Goal: Task Accomplishment & Management: Use online tool/utility

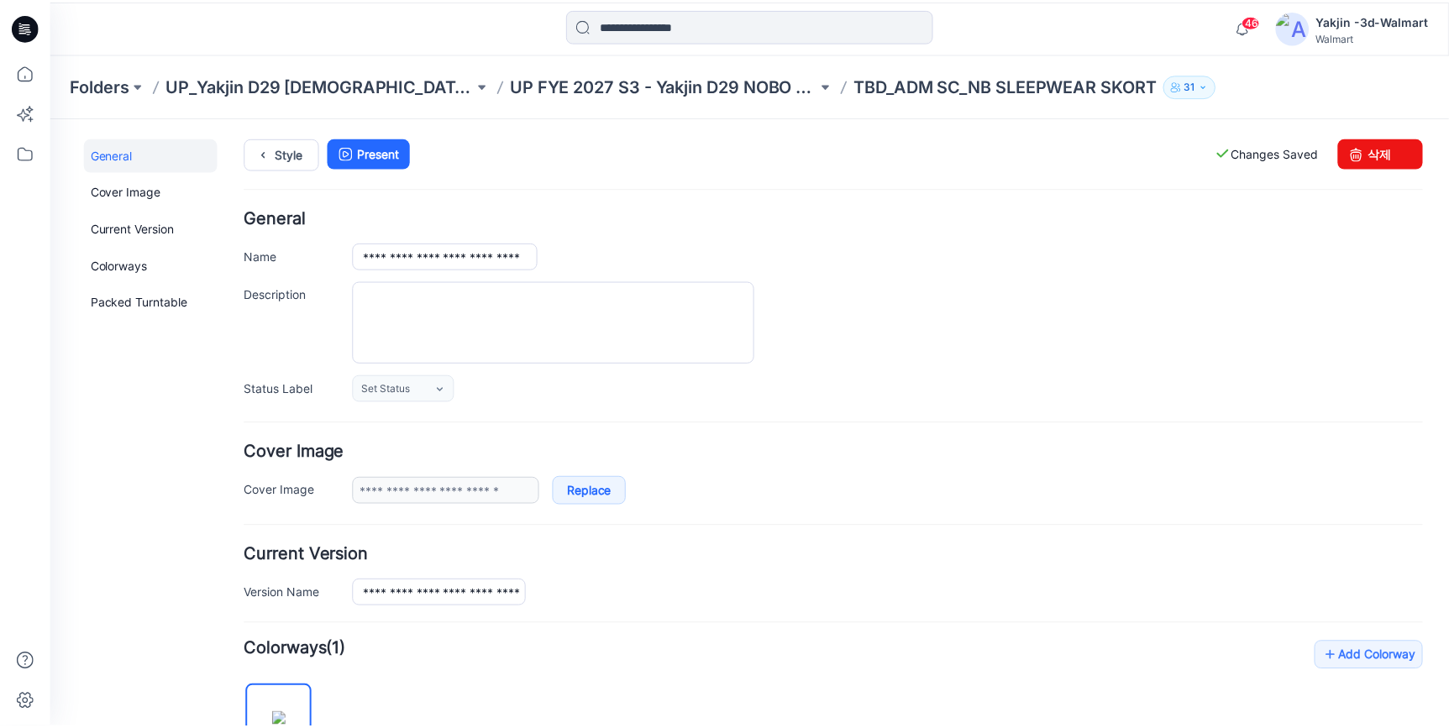
scroll to position [446, 0]
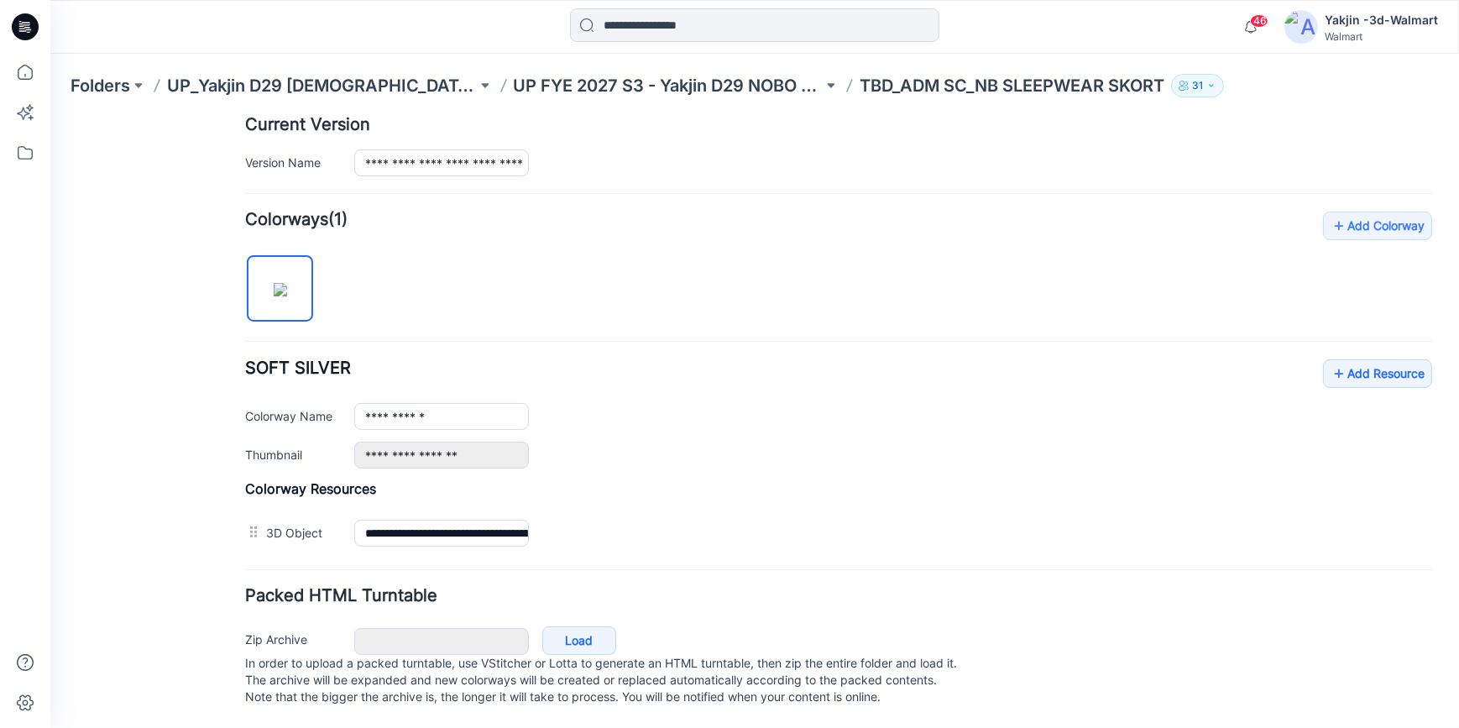
drag, startPoint x: 29, startPoint y: 26, endPoint x: 60, endPoint y: 42, distance: 34.2
click at [29, 26] on icon at bounding box center [25, 26] width 27 height 27
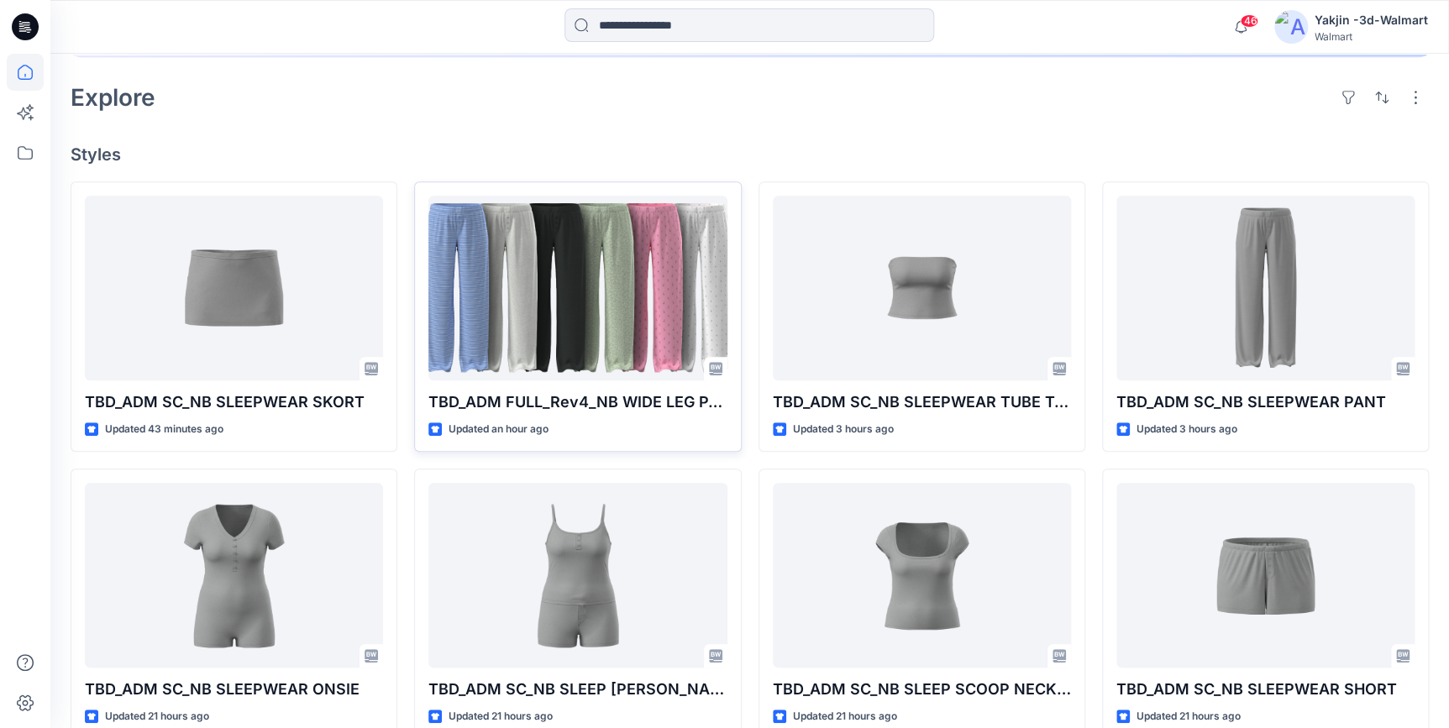
scroll to position [381, 0]
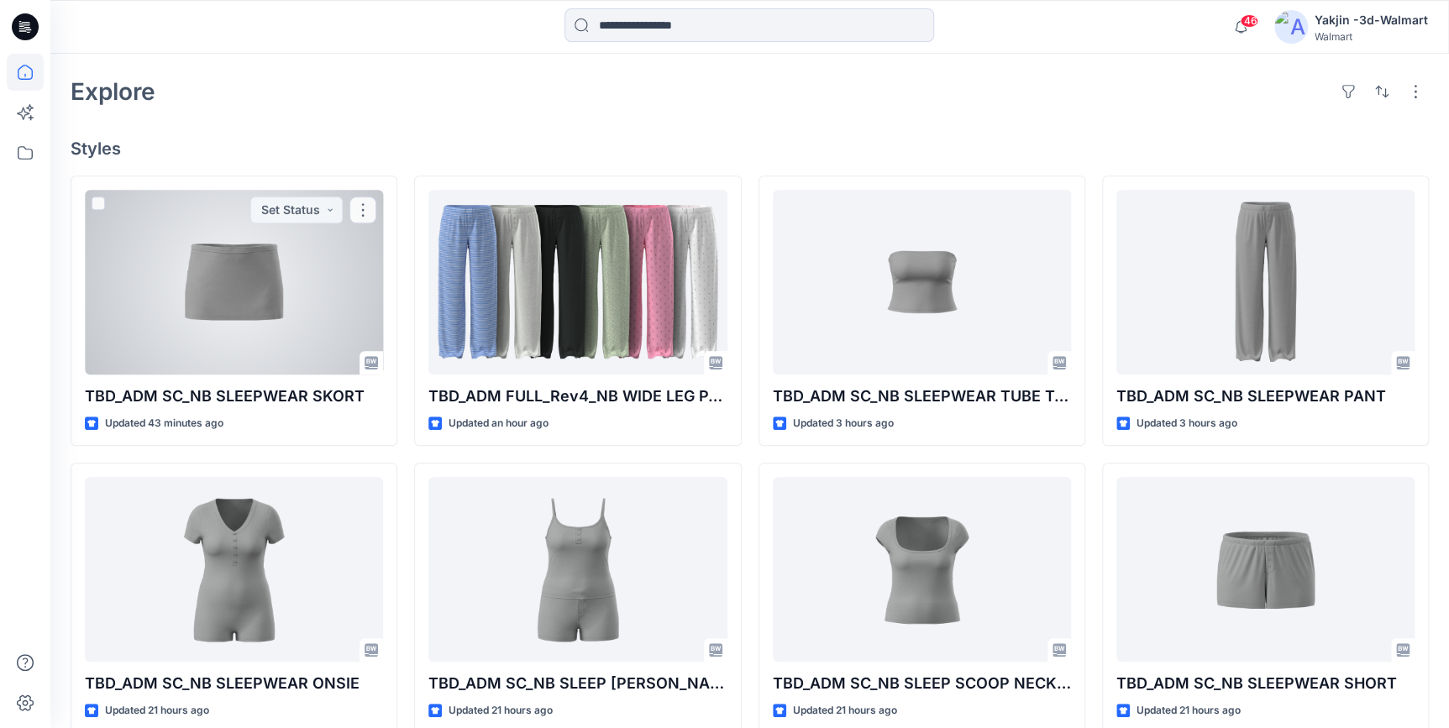
click at [267, 337] on div at bounding box center [234, 282] width 298 height 185
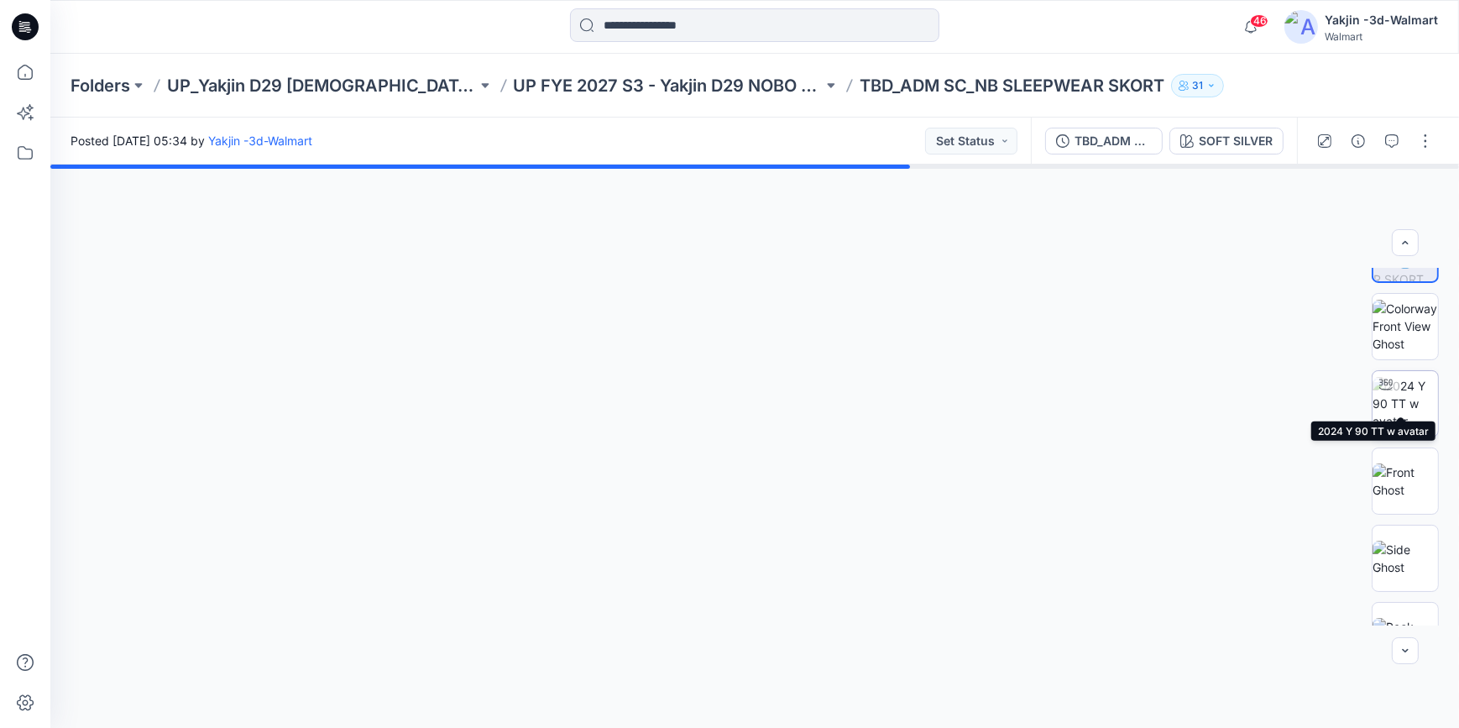
scroll to position [76, 0]
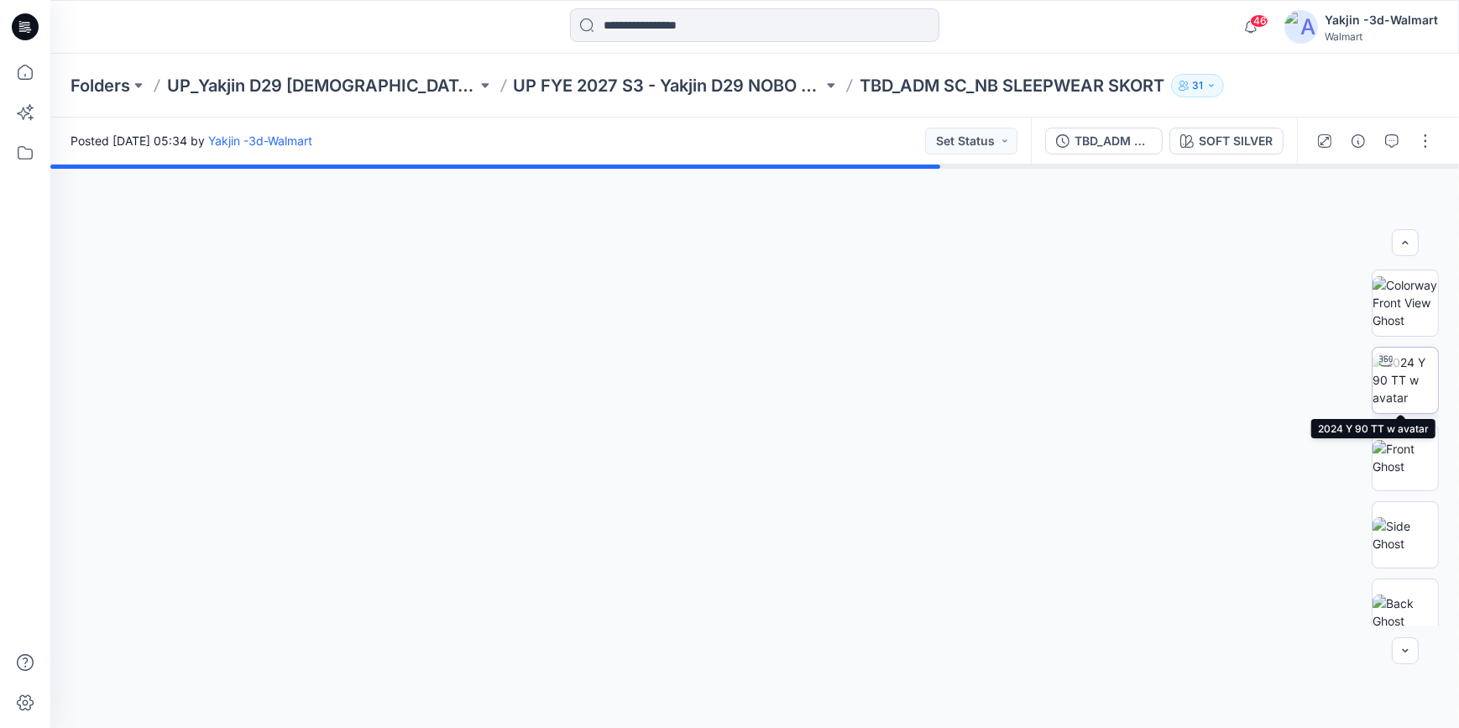
click at [1404, 369] on img at bounding box center [1406, 380] width 66 height 53
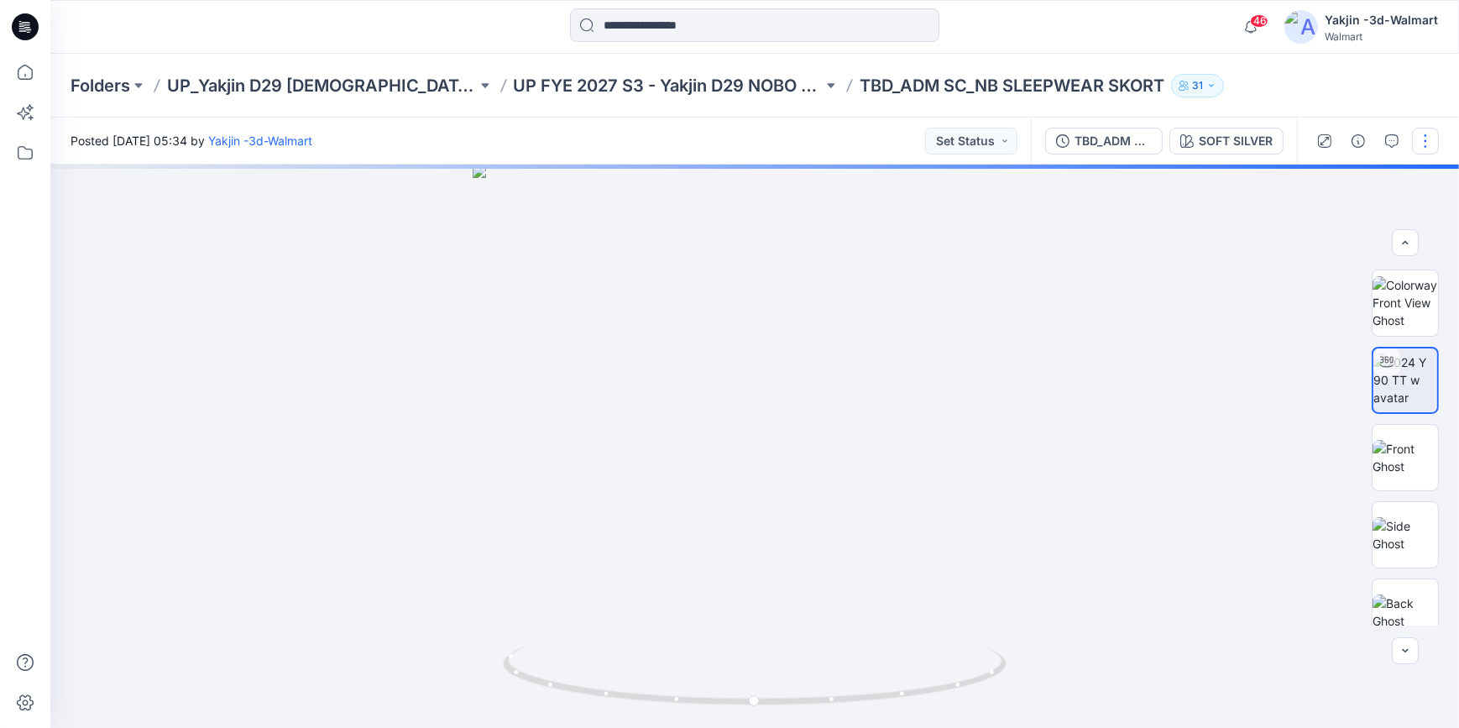
click at [1426, 136] on button "button" at bounding box center [1425, 141] width 27 height 27
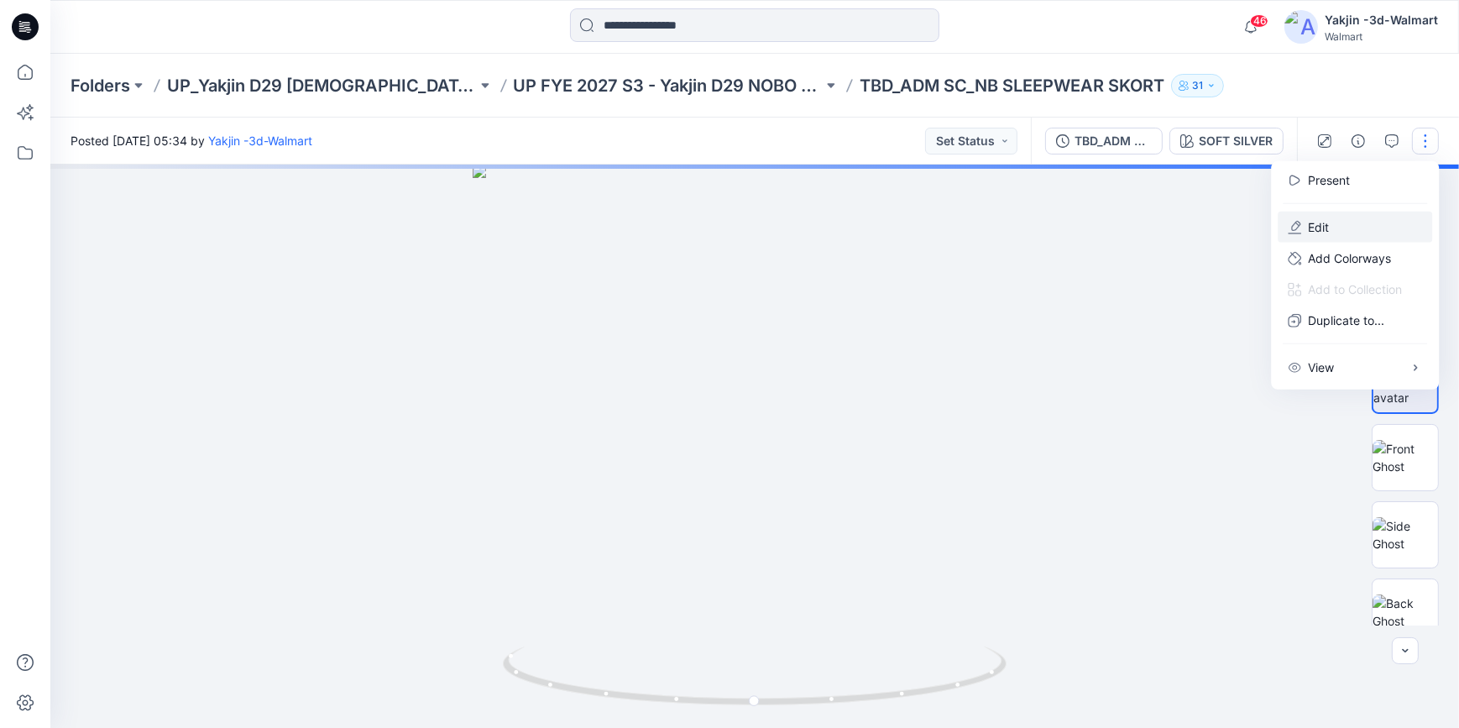
click at [1350, 224] on button "Edit" at bounding box center [1355, 227] width 155 height 31
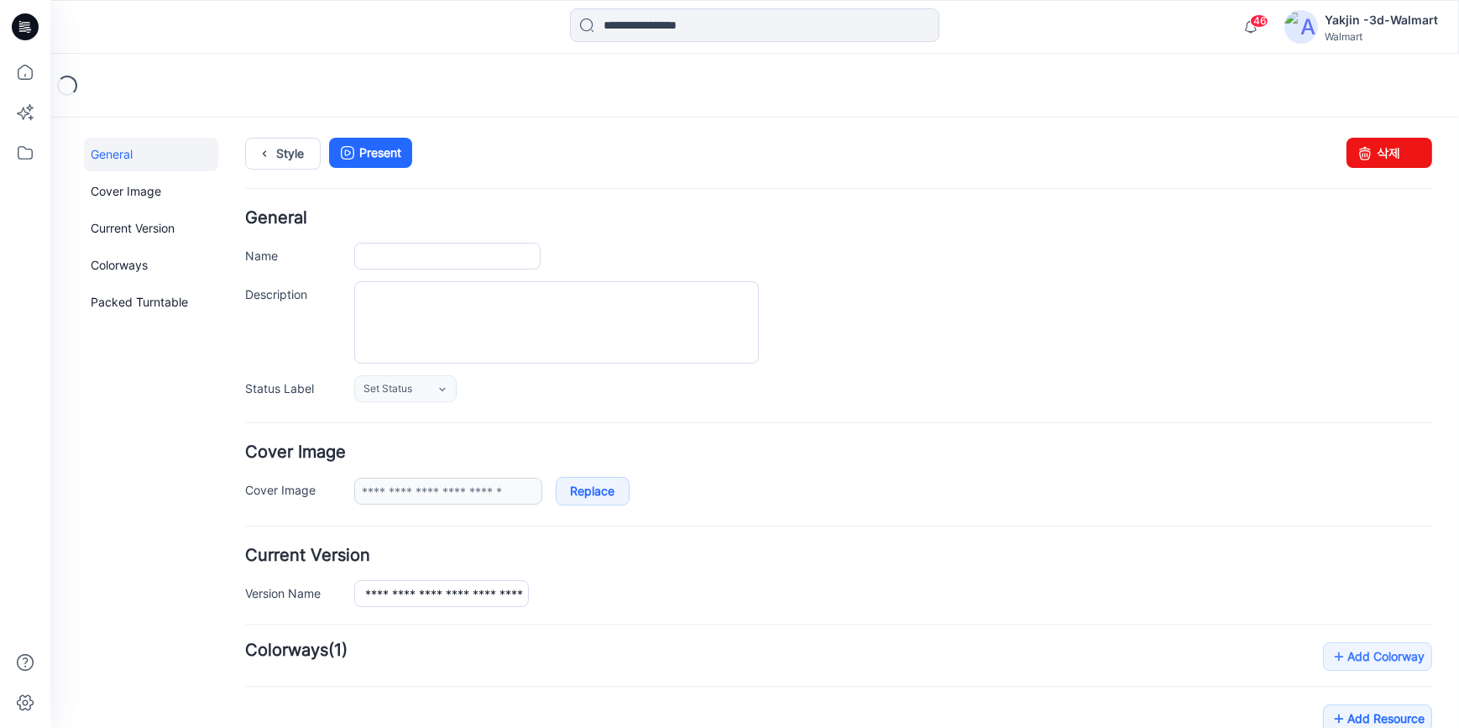
type input "**********"
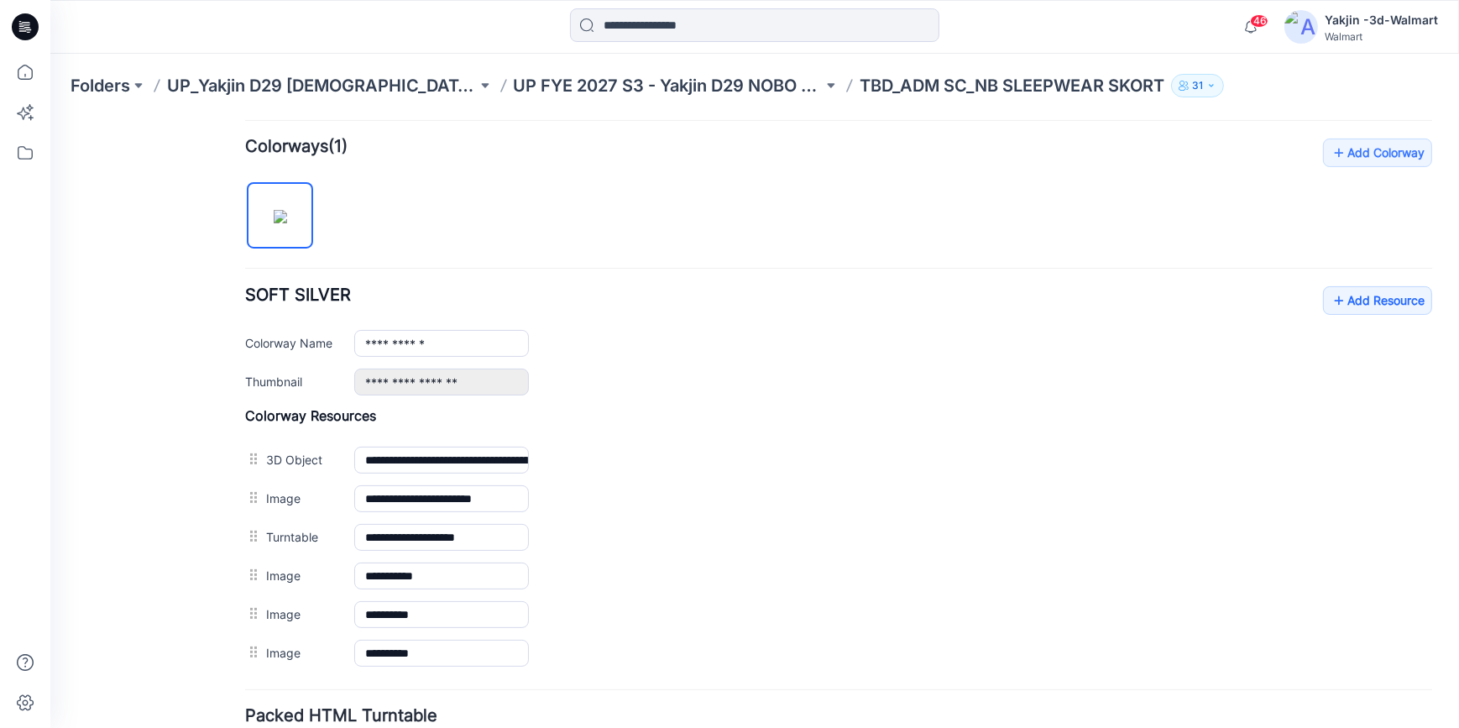
scroll to position [638, 0]
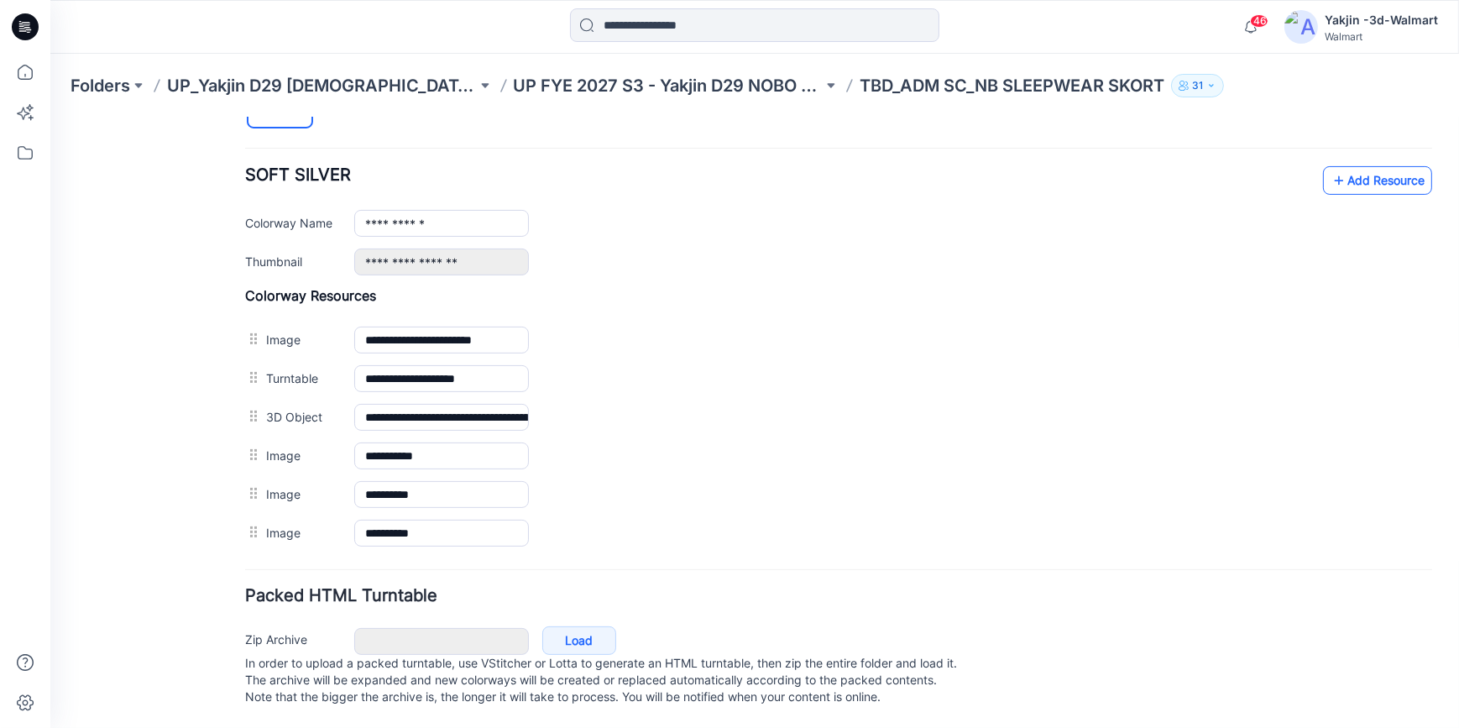
click at [1355, 165] on link "Add Resource" at bounding box center [1377, 179] width 109 height 29
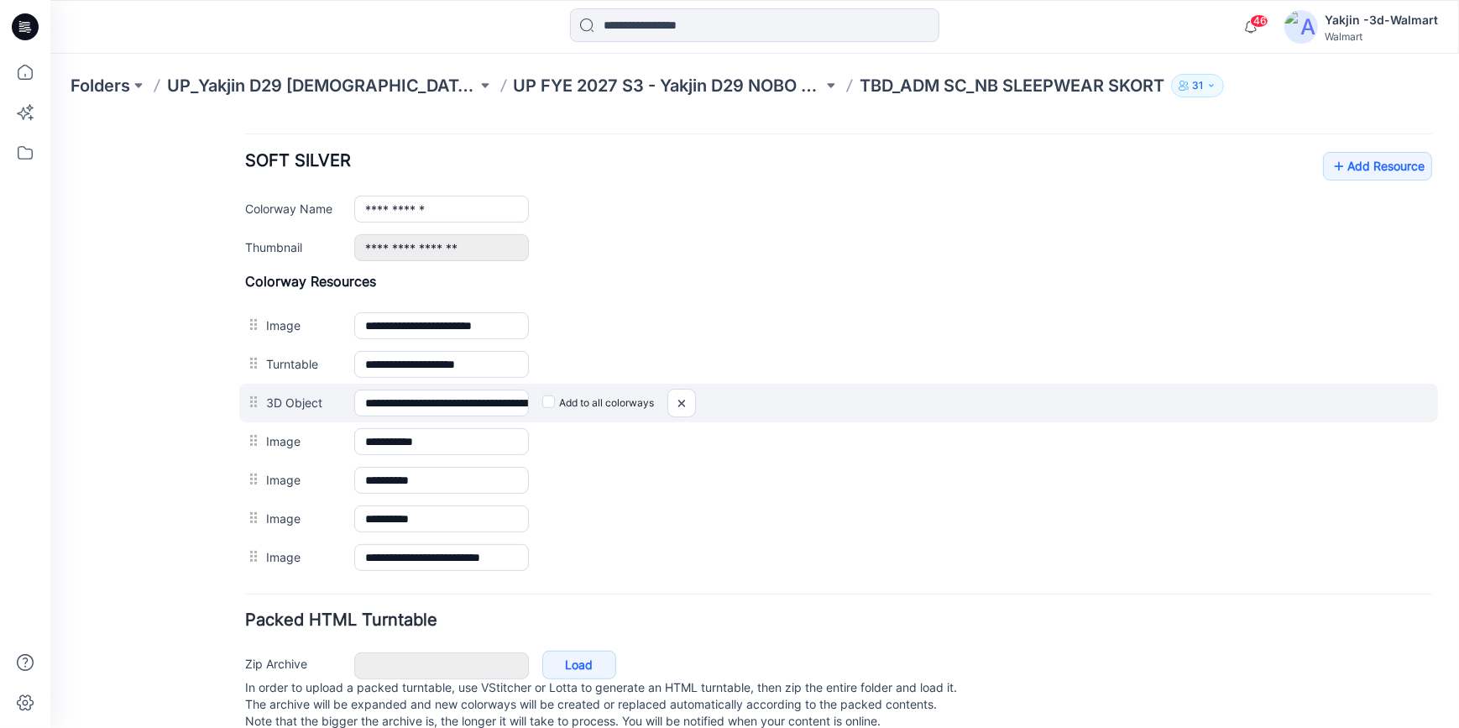
drag, startPoint x: 190, startPoint y: 333, endPoint x: 299, endPoint y: 393, distance: 124.4
click at [190, 333] on div "General Cover Image Current Version Colorways Packed Turntable" at bounding box center [151, 125] width 134 height 1253
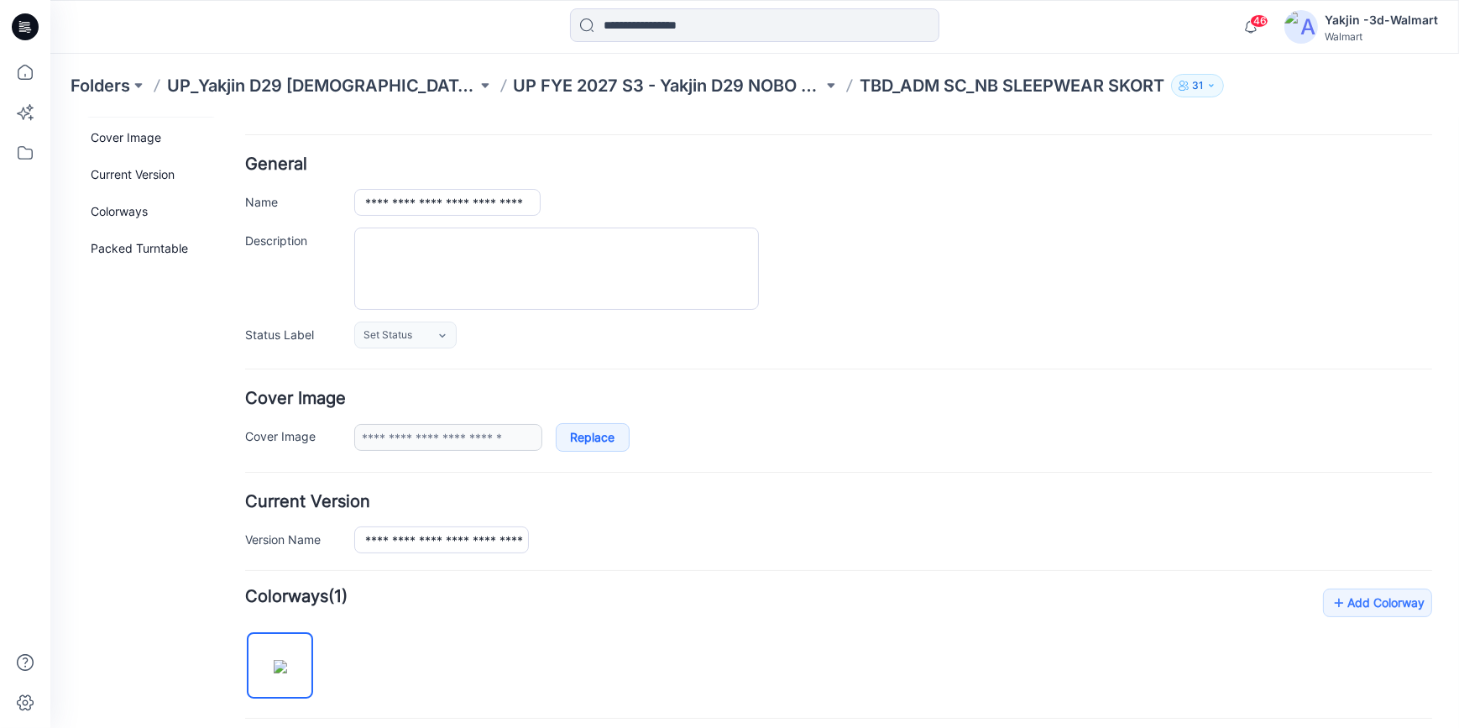
scroll to position [0, 0]
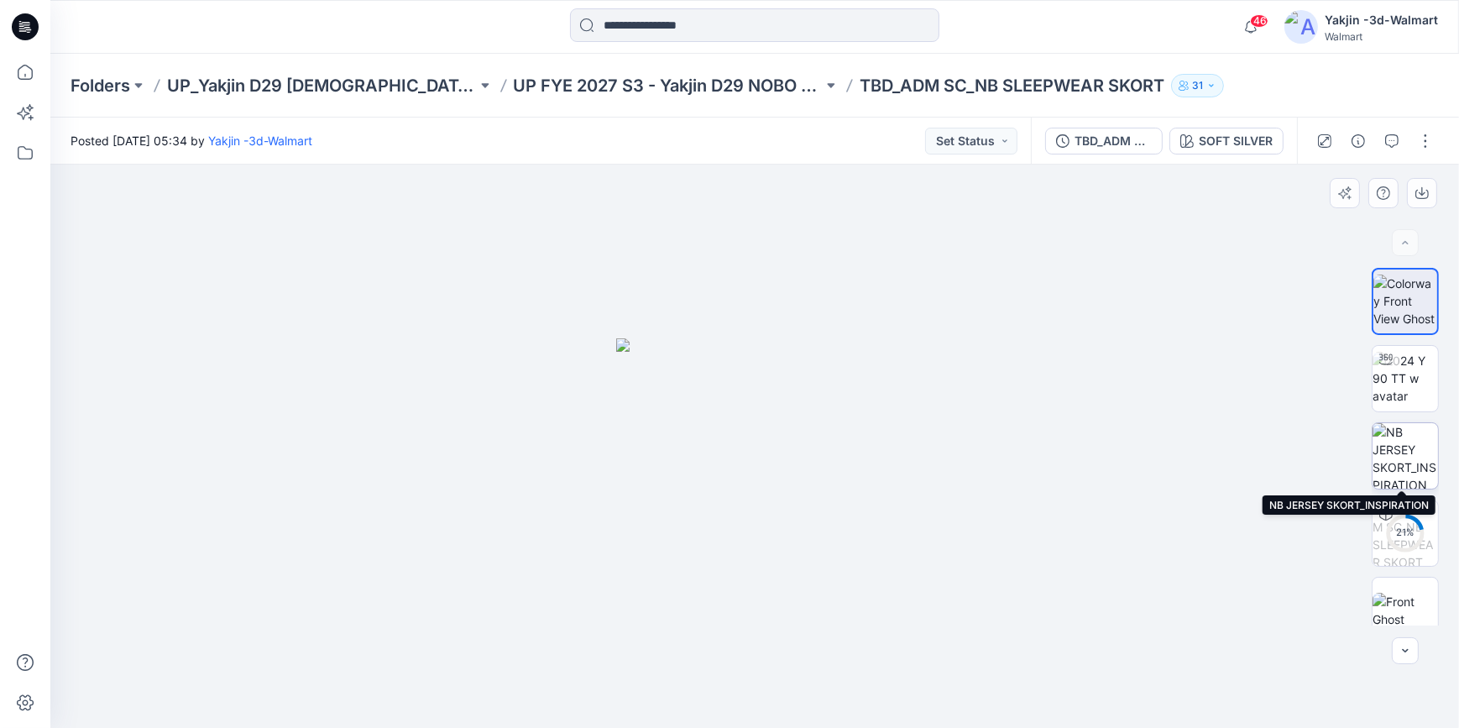
click at [1396, 459] on img at bounding box center [1406, 456] width 66 height 66
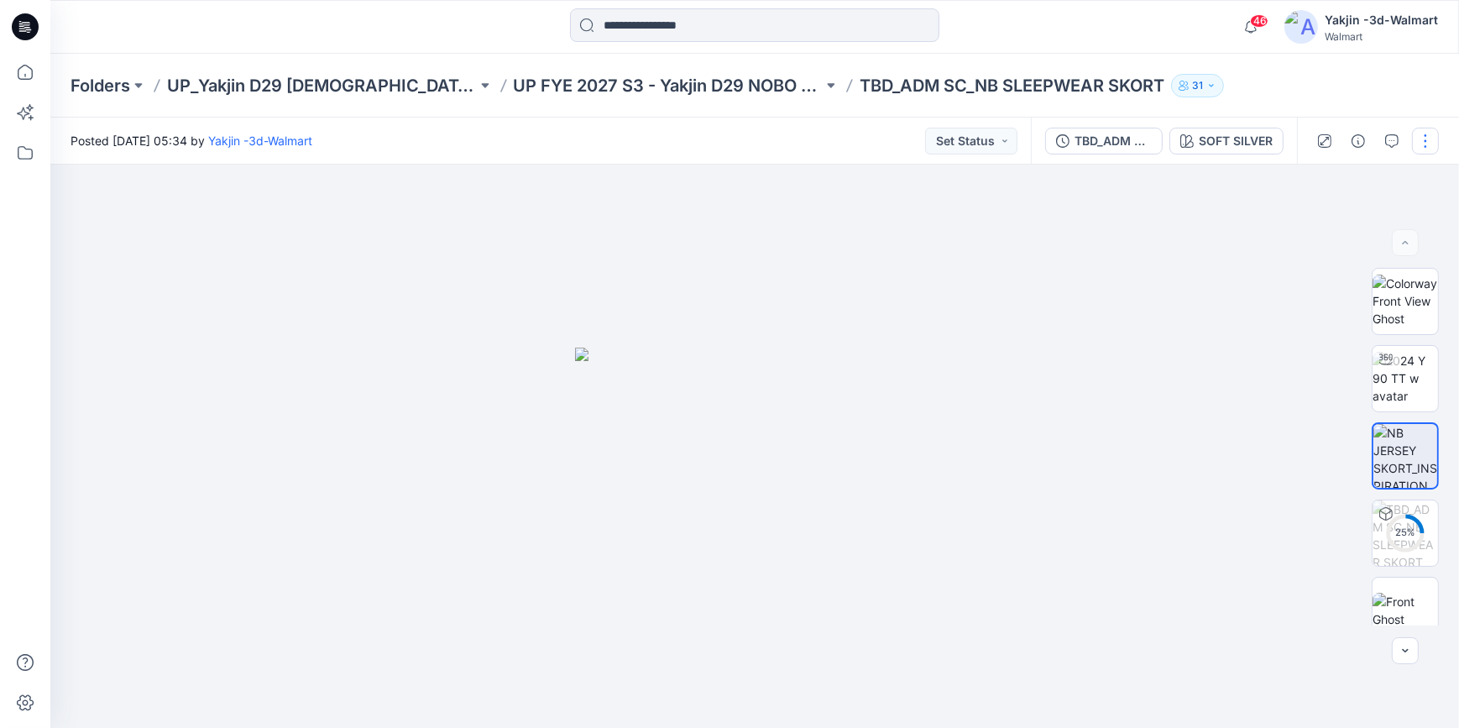
click at [1432, 141] on button "button" at bounding box center [1425, 141] width 27 height 27
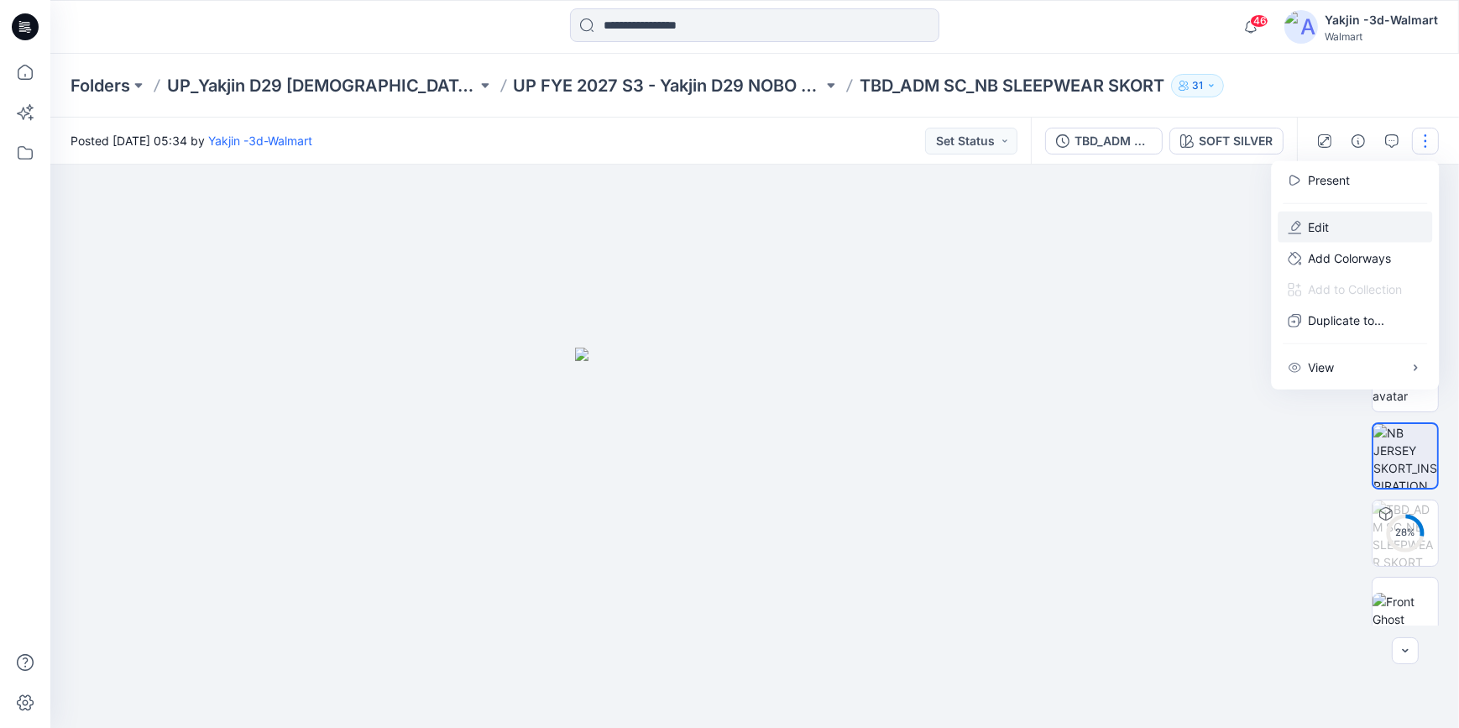
click at [1394, 215] on button "Edit" at bounding box center [1355, 227] width 155 height 31
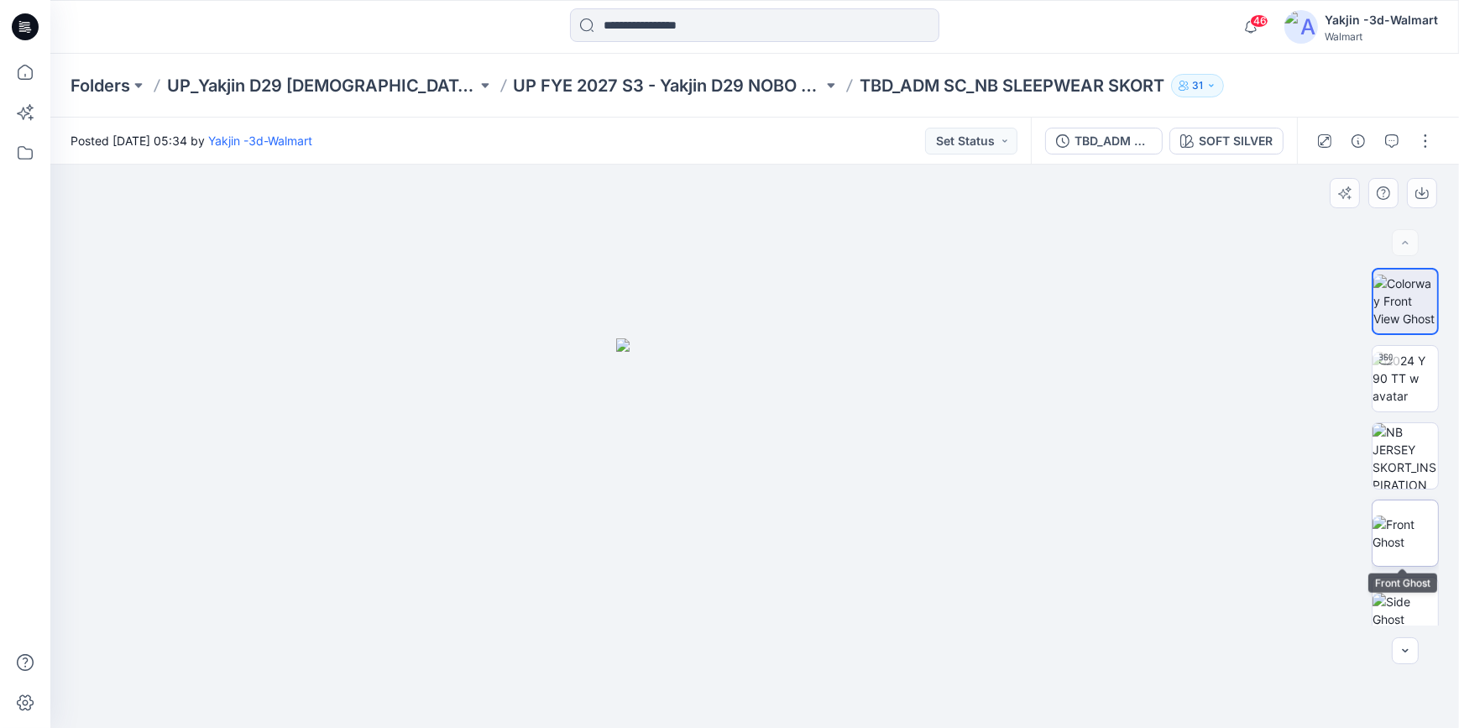
click at [1414, 524] on img at bounding box center [1406, 533] width 66 height 35
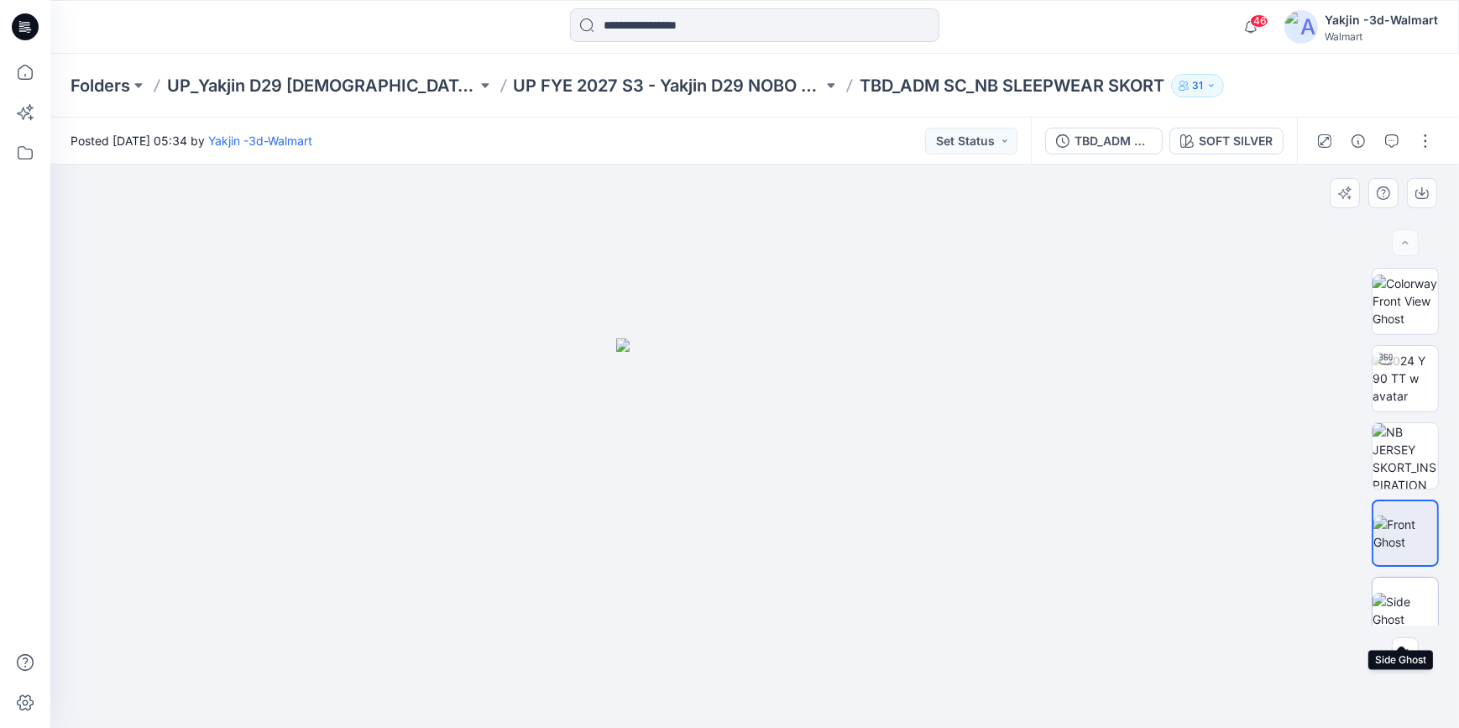
click at [1408, 603] on img at bounding box center [1406, 610] width 66 height 35
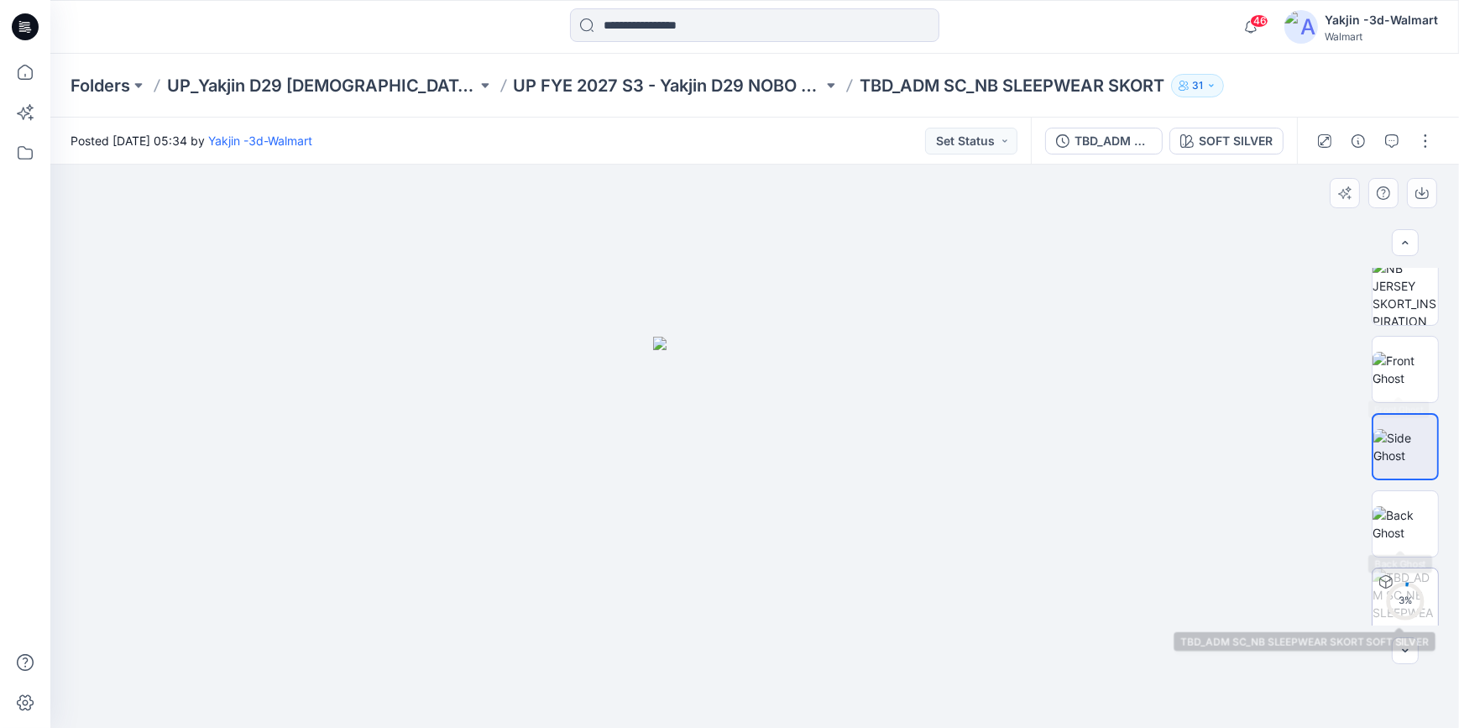
scroll to position [172, 0]
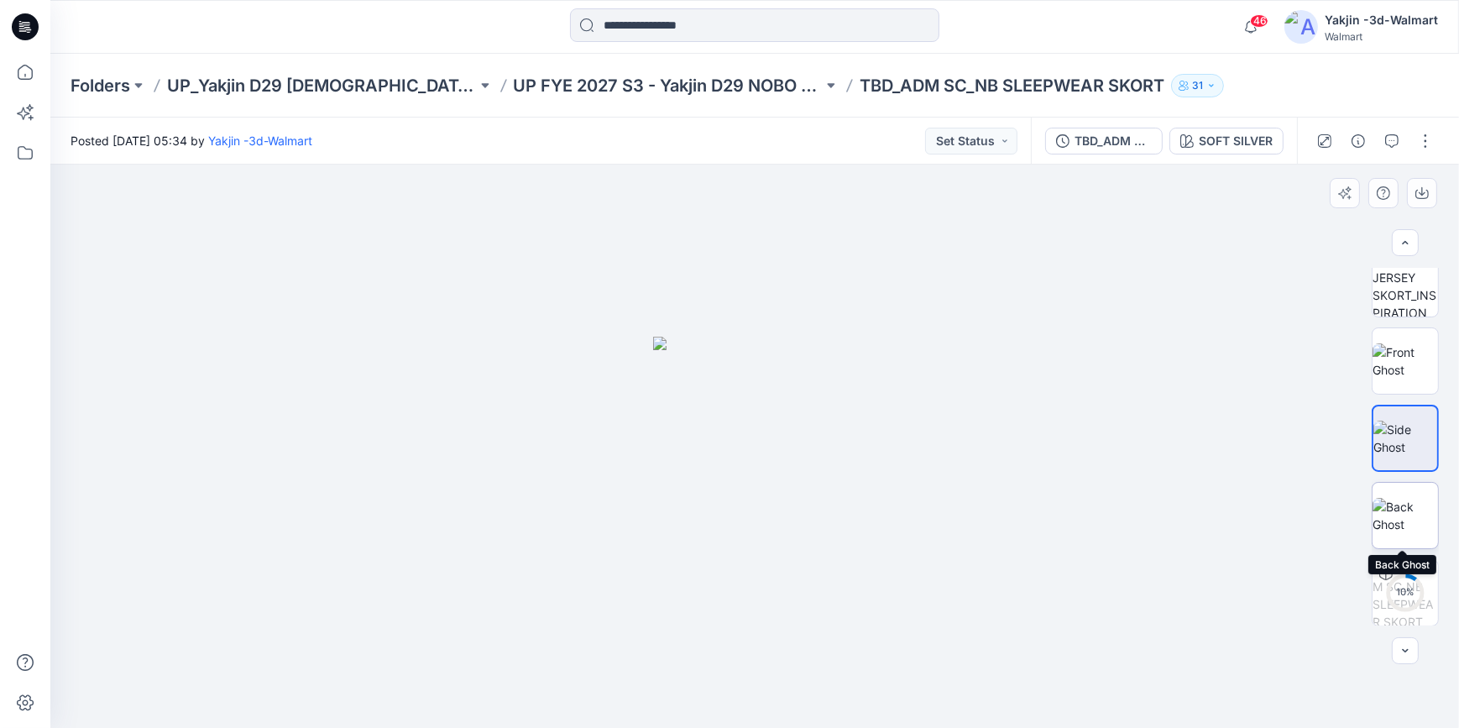
click at [1395, 516] on img at bounding box center [1406, 515] width 66 height 35
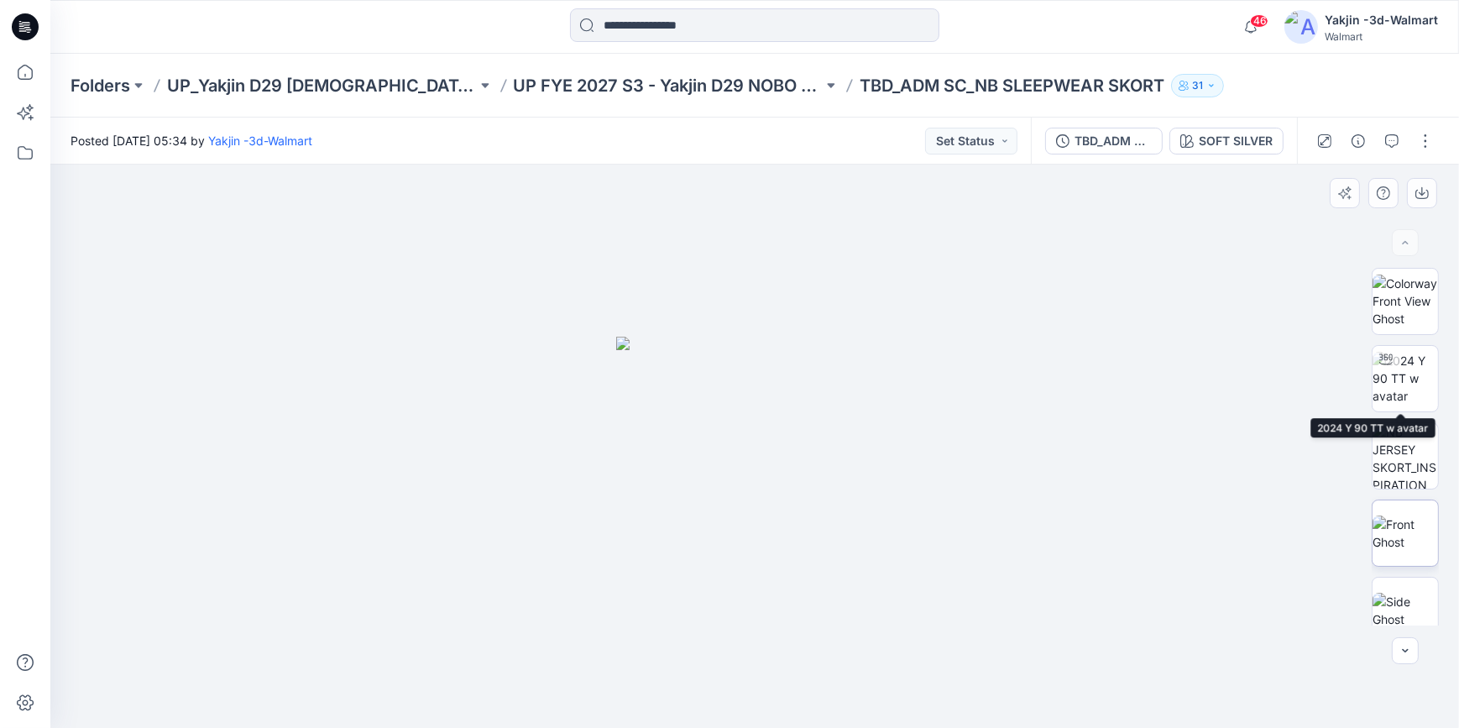
click at [1409, 389] on img at bounding box center [1406, 378] width 66 height 53
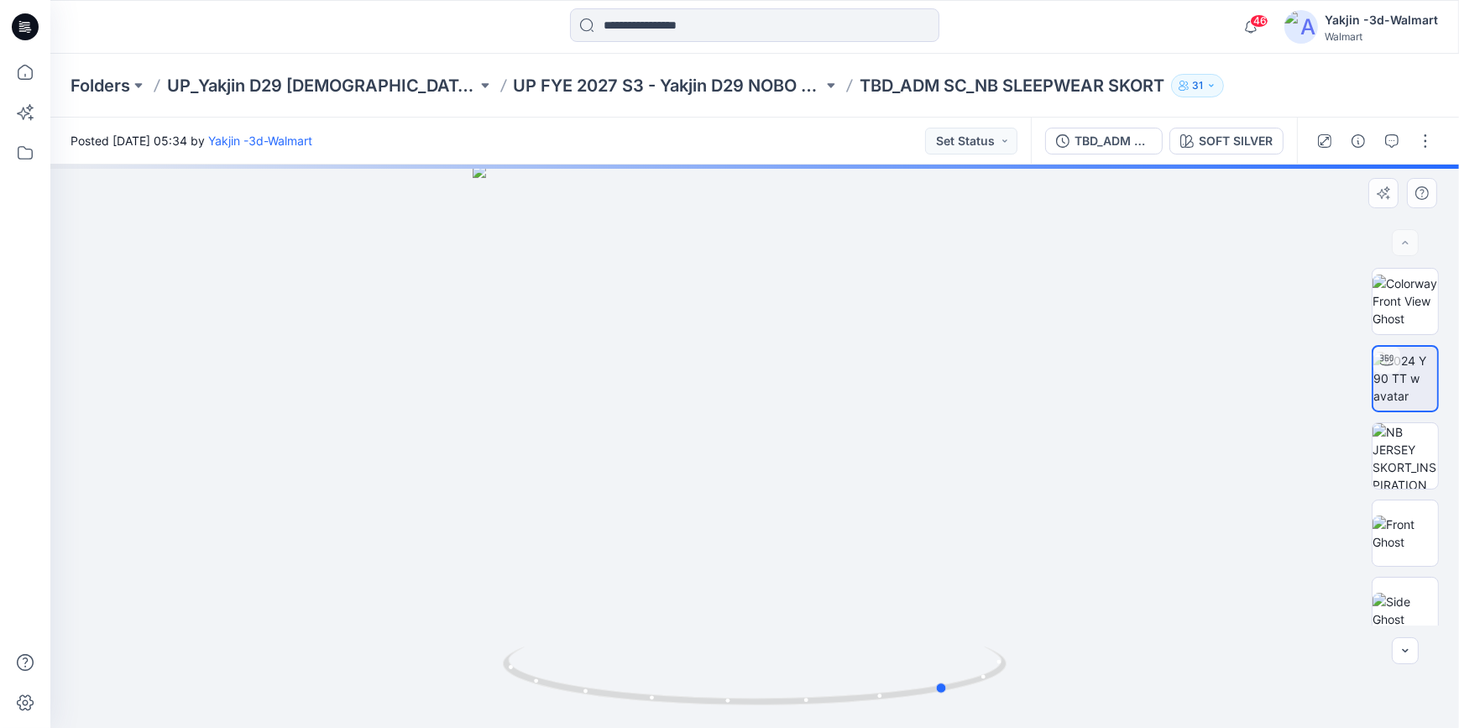
drag, startPoint x: 876, startPoint y: 705, endPoint x: 566, endPoint y: 714, distance: 310.0
click at [566, 714] on div at bounding box center [754, 446] width 1409 height 563
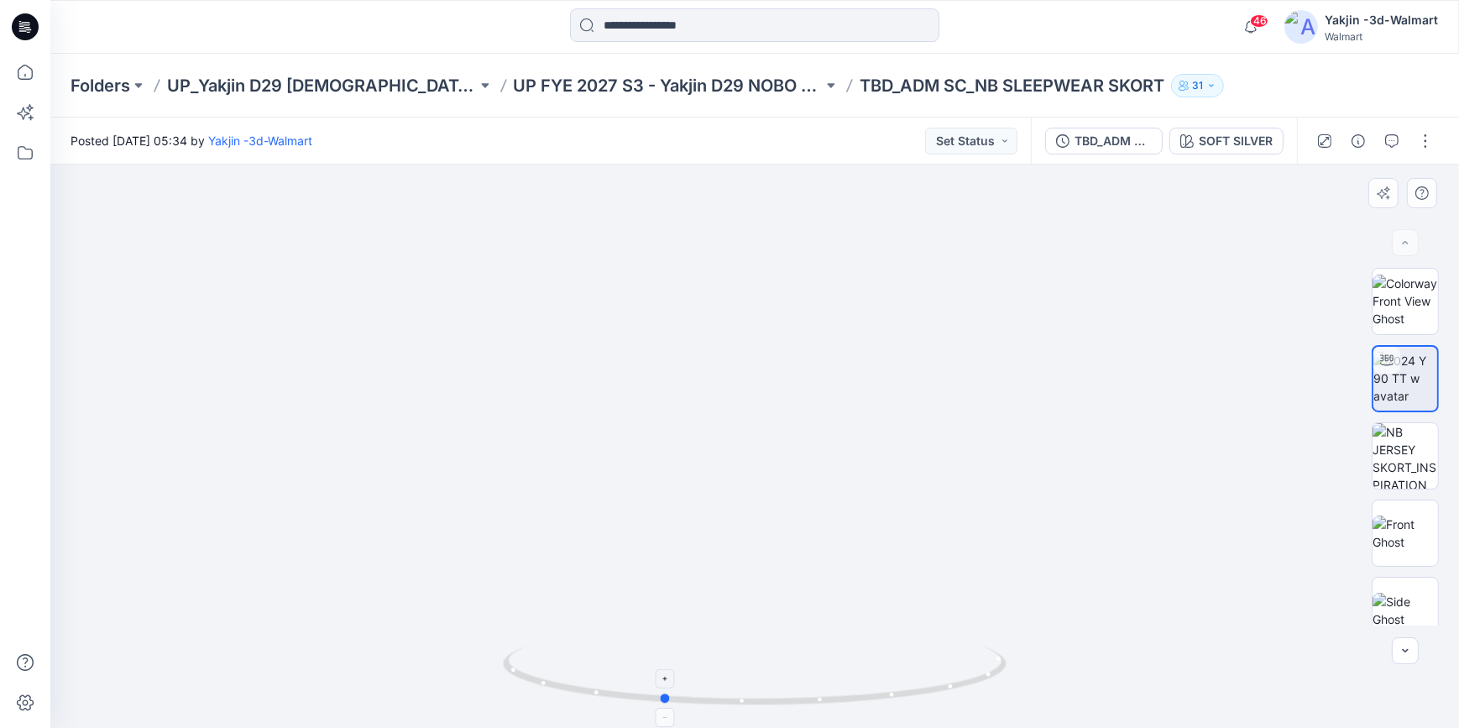
drag, startPoint x: 991, startPoint y: 683, endPoint x: 705, endPoint y: 692, distance: 286.5
click at [705, 692] on icon at bounding box center [757, 678] width 508 height 63
drag, startPoint x: 826, startPoint y: 523, endPoint x: 829, endPoint y: 294, distance: 229.3
click at [1426, 139] on button "button" at bounding box center [1425, 141] width 27 height 27
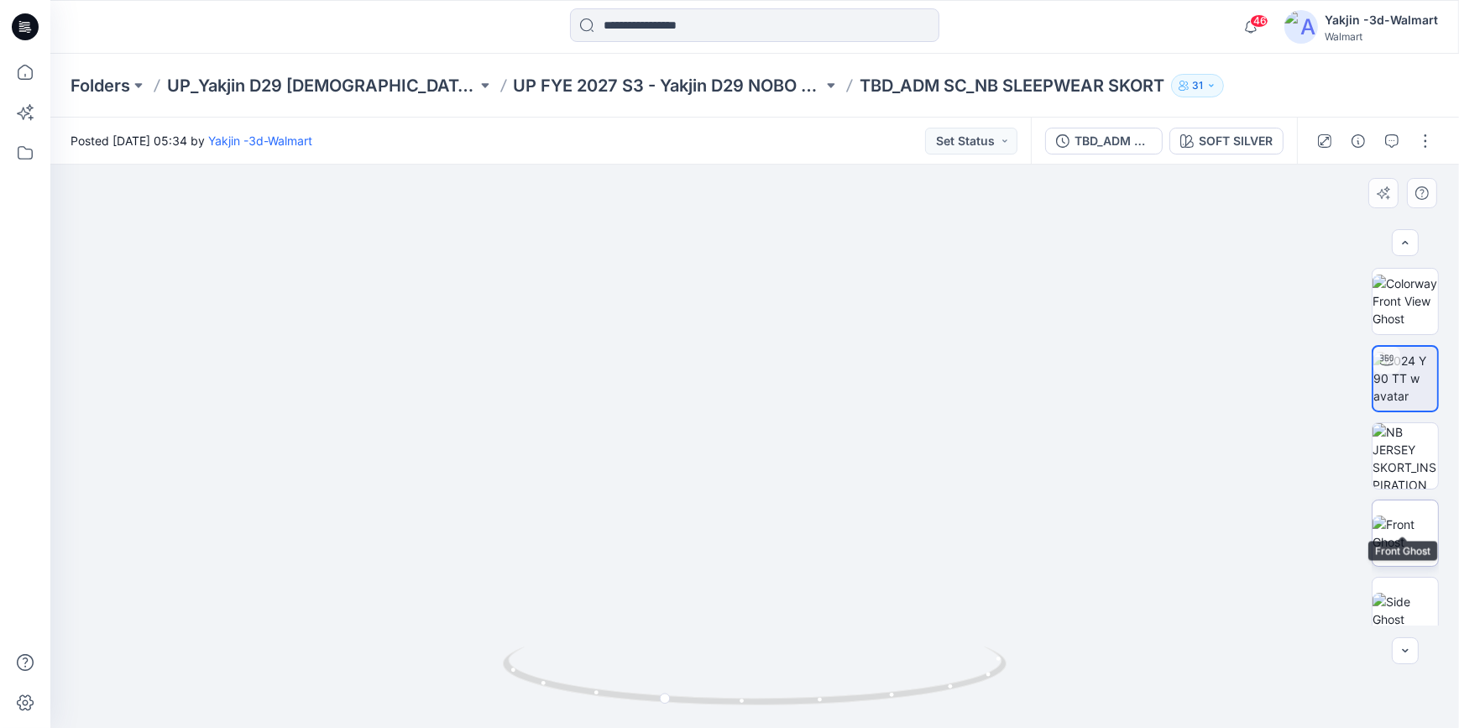
scroll to position [152, 0]
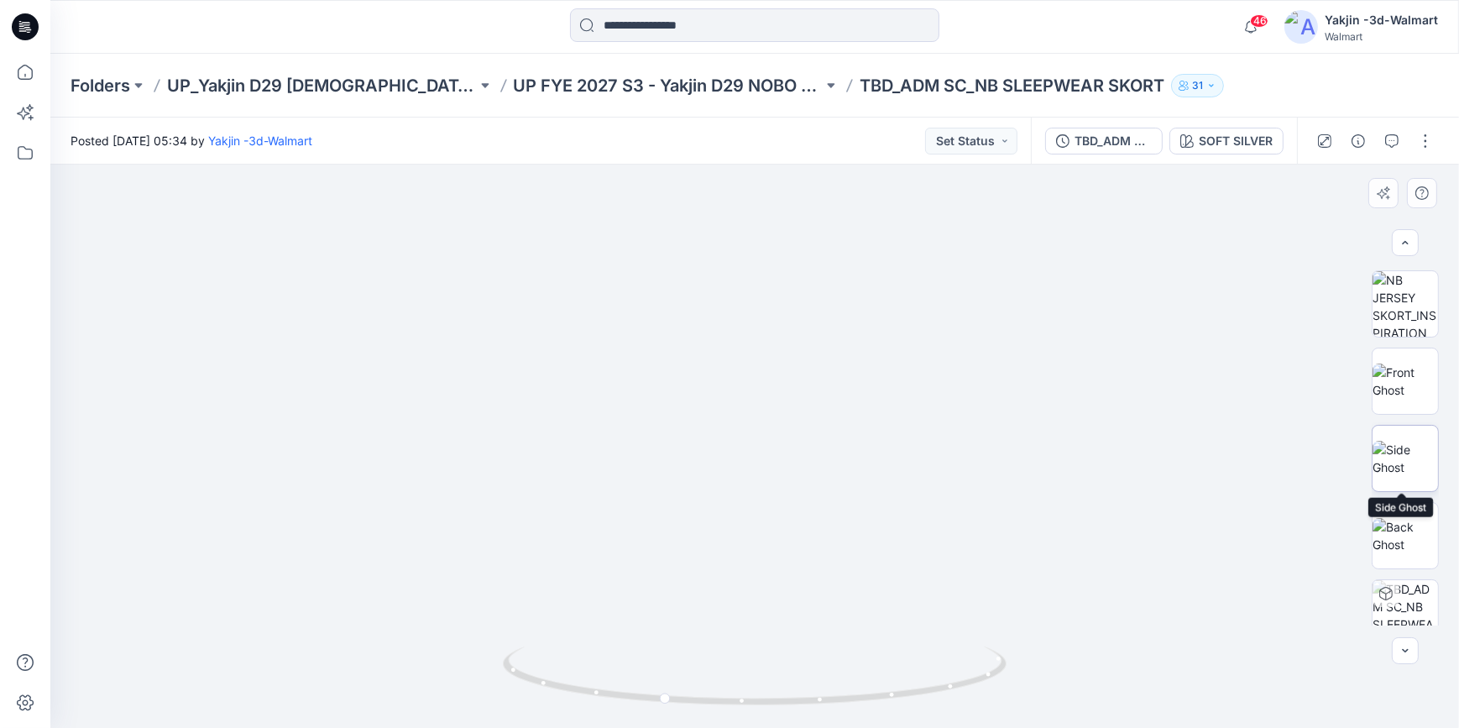
click at [1407, 462] on img at bounding box center [1406, 458] width 66 height 35
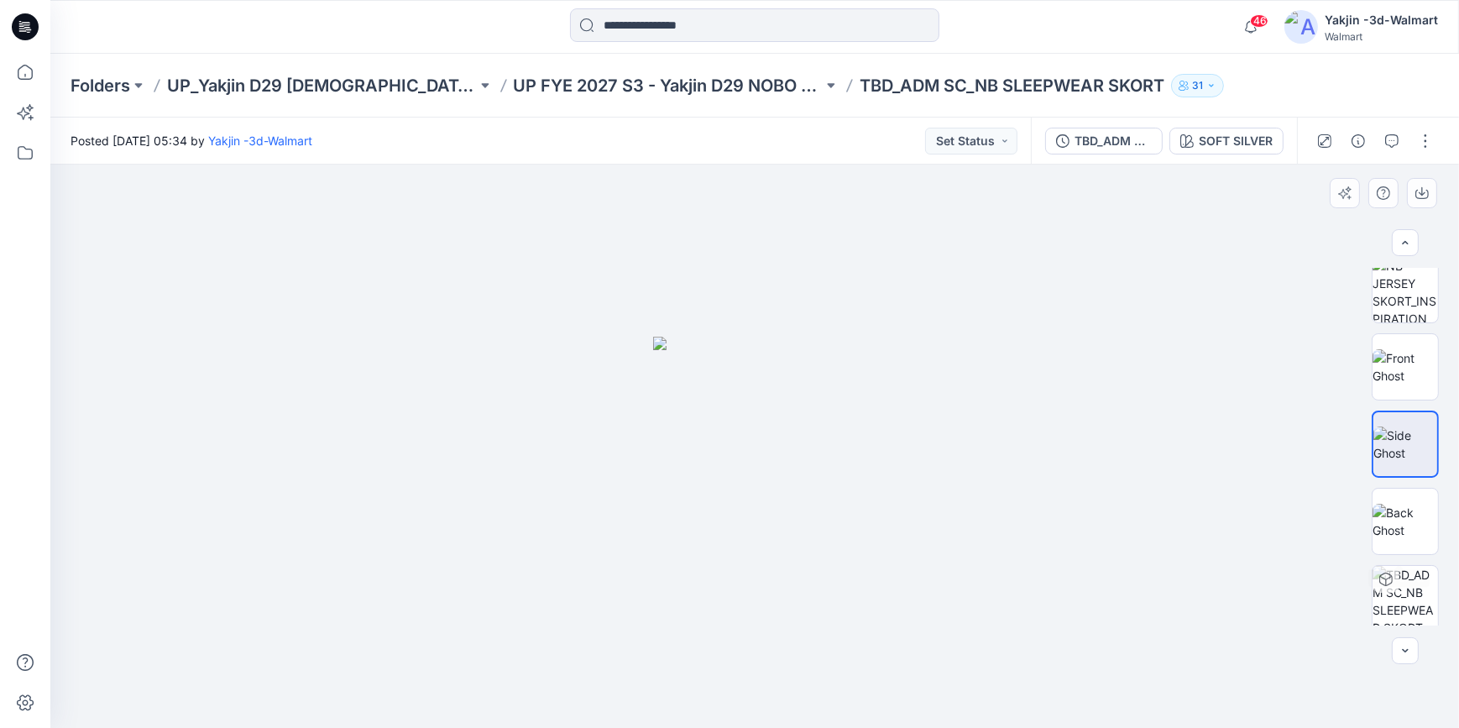
scroll to position [172, 0]
click at [1419, 611] on img at bounding box center [1406, 593] width 66 height 66
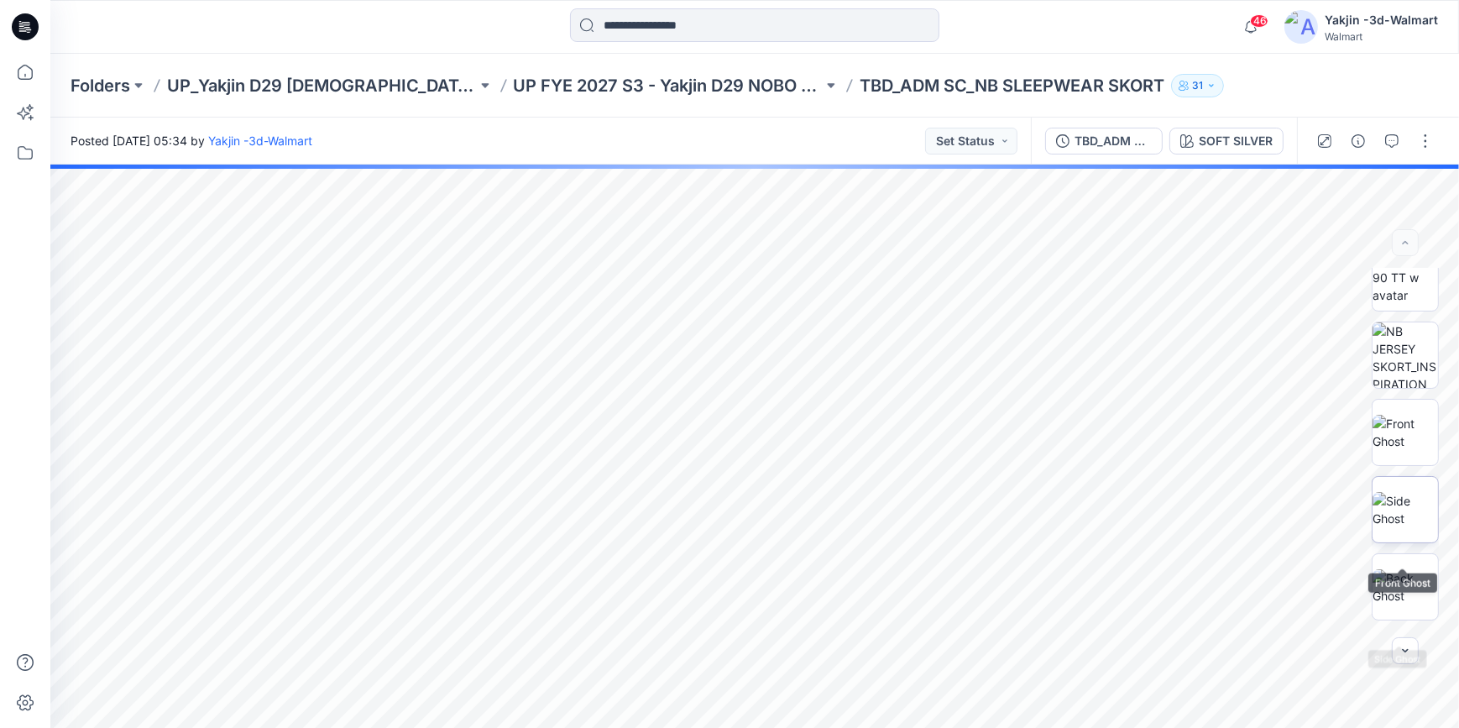
scroll to position [0, 0]
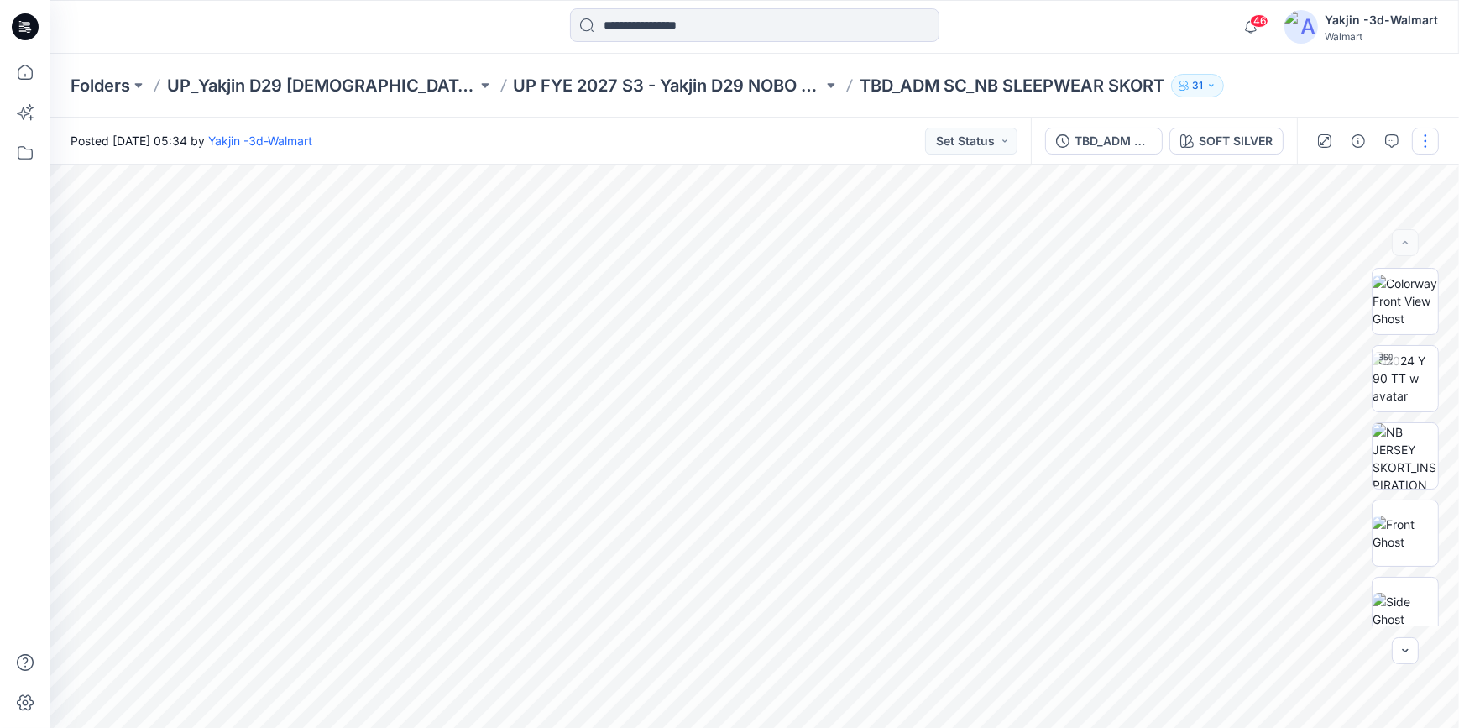
click at [1412, 139] on button "button" at bounding box center [1425, 141] width 27 height 27
click at [1376, 230] on button "Edit" at bounding box center [1355, 227] width 155 height 31
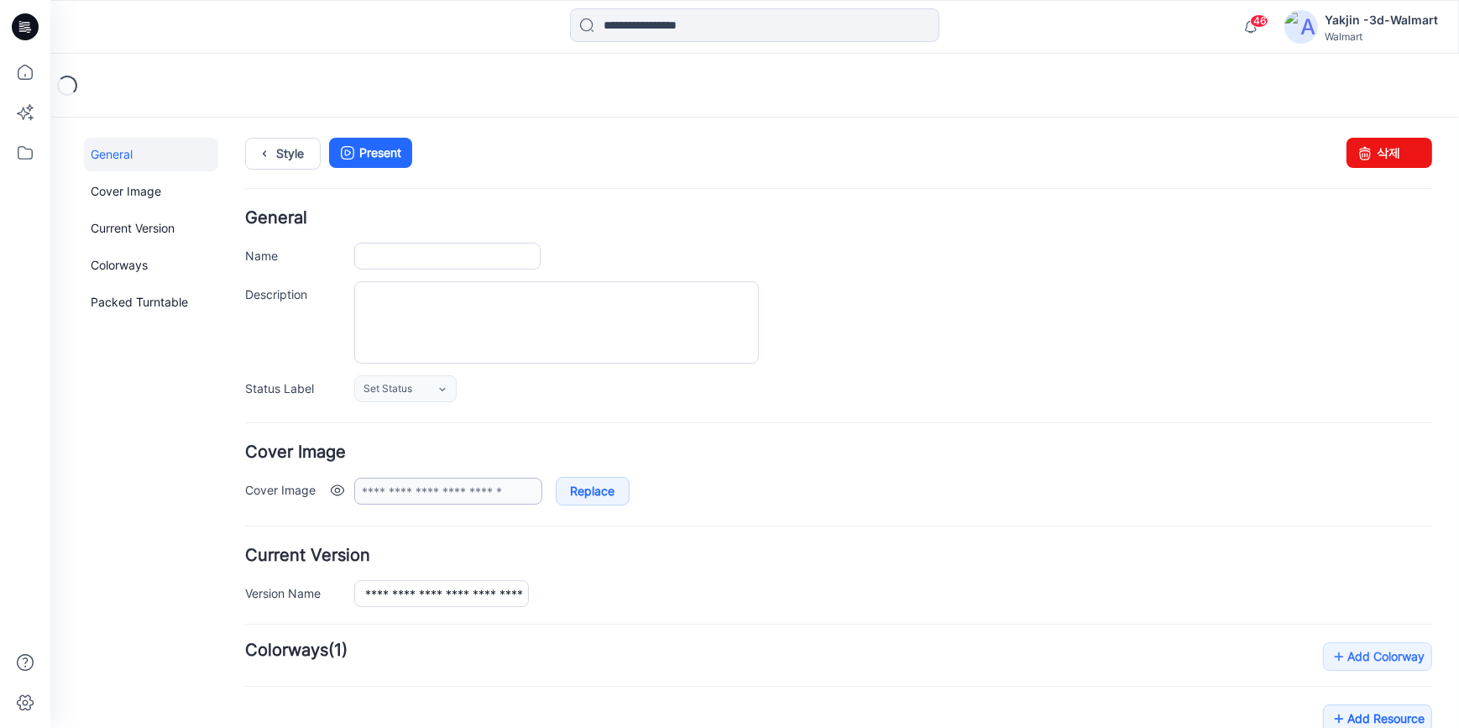
type input "**********"
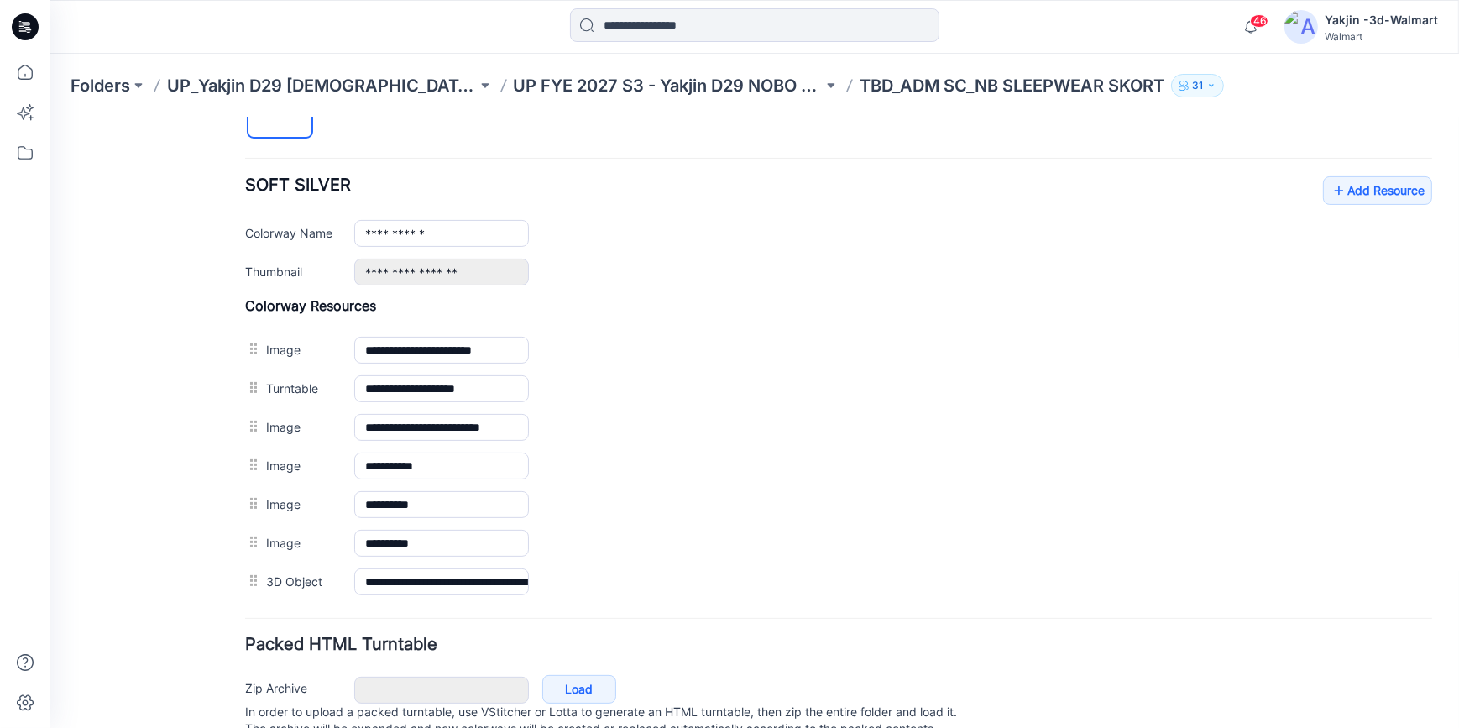
scroll to position [678, 0]
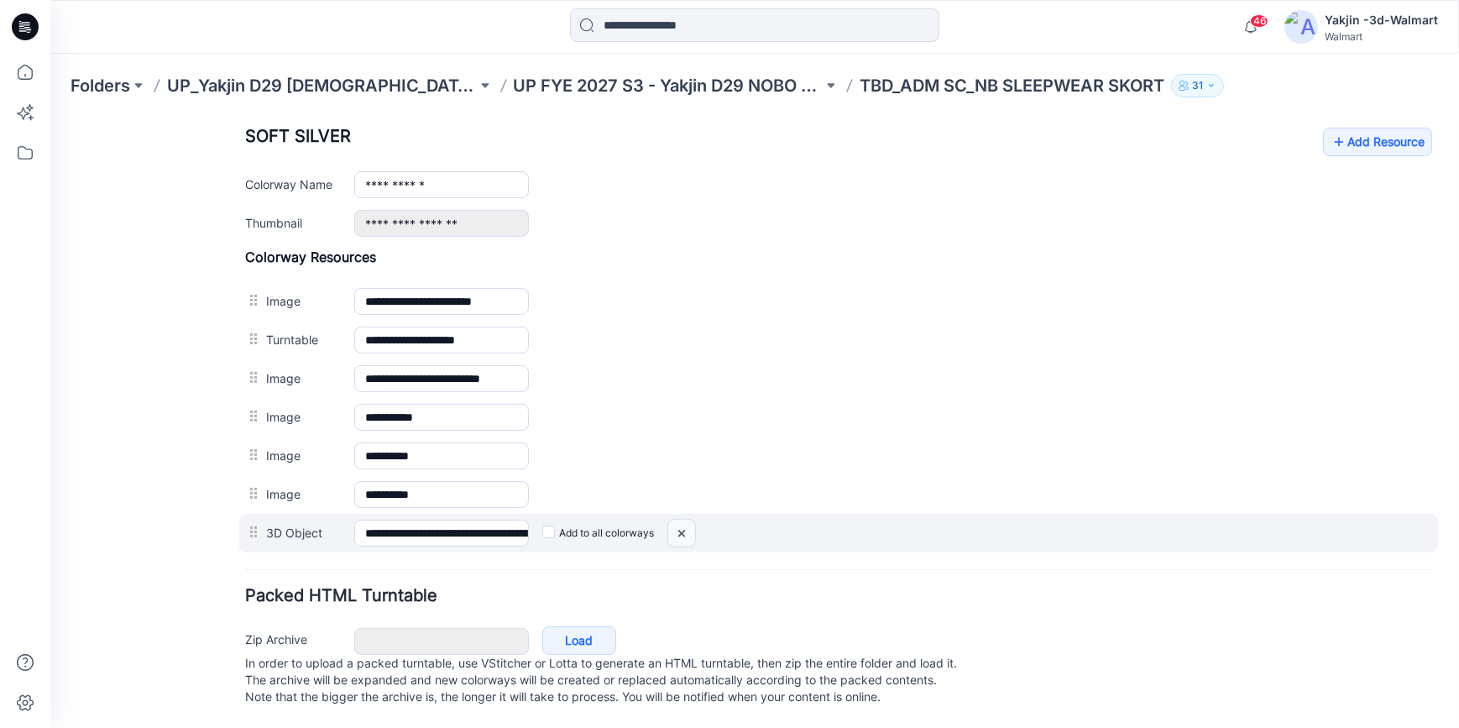
click at [50, 117] on img at bounding box center [50, 117] width 0 height 0
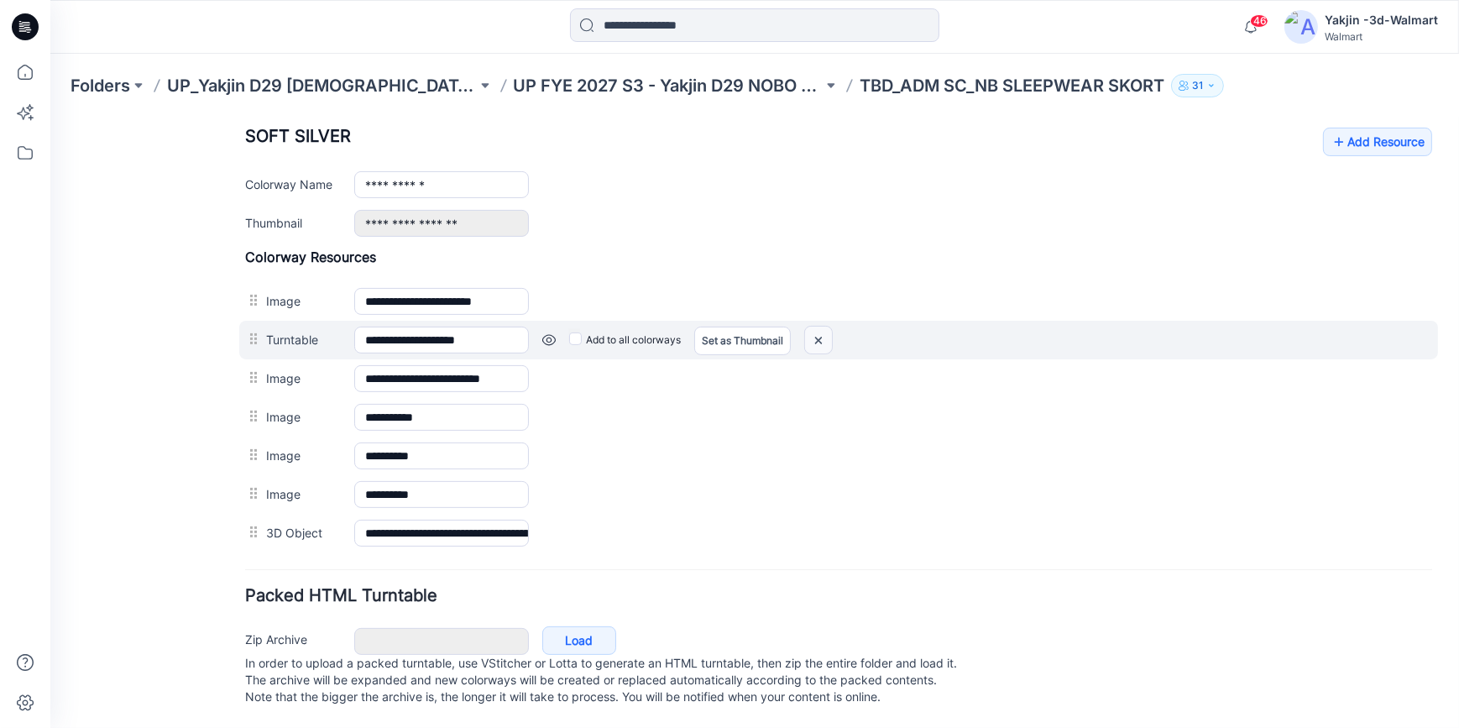
click at [50, 117] on img at bounding box center [50, 117] width 0 height 0
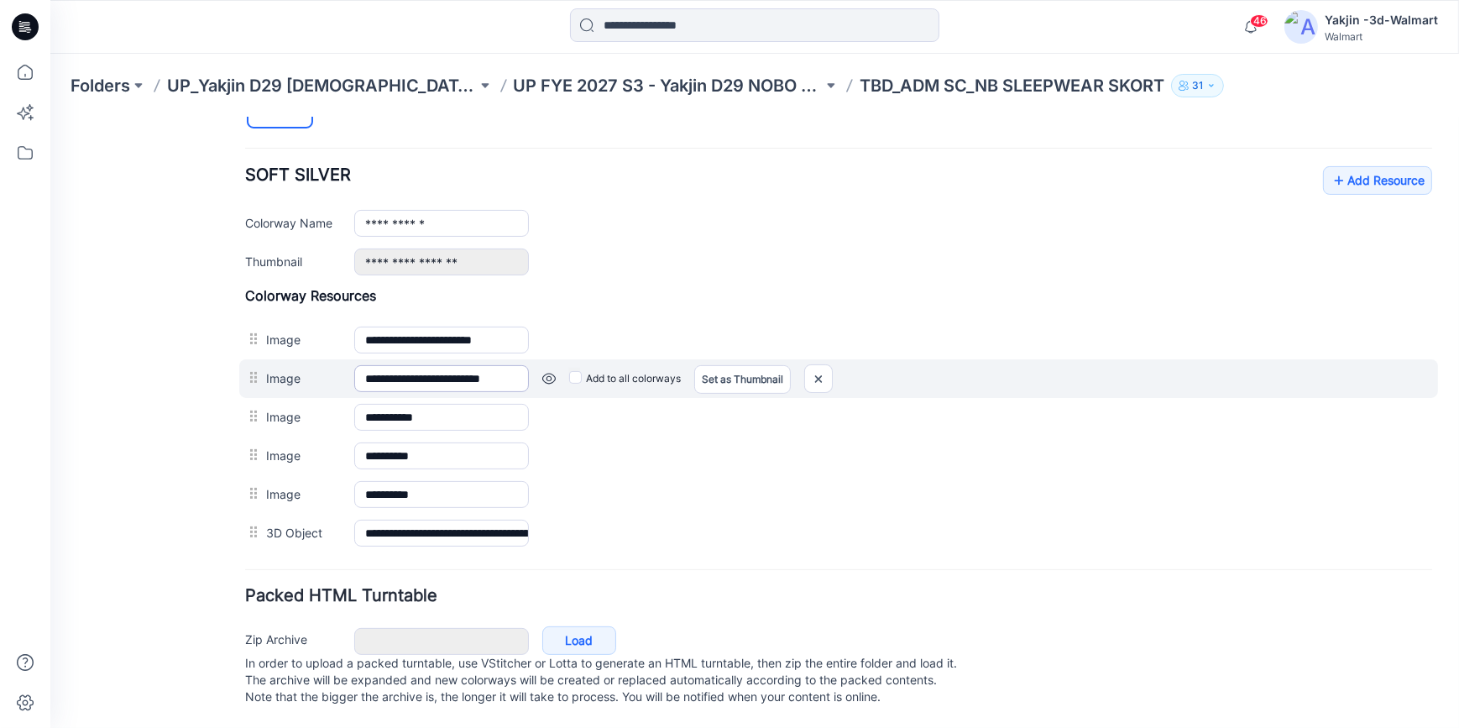
scroll to position [638, 0]
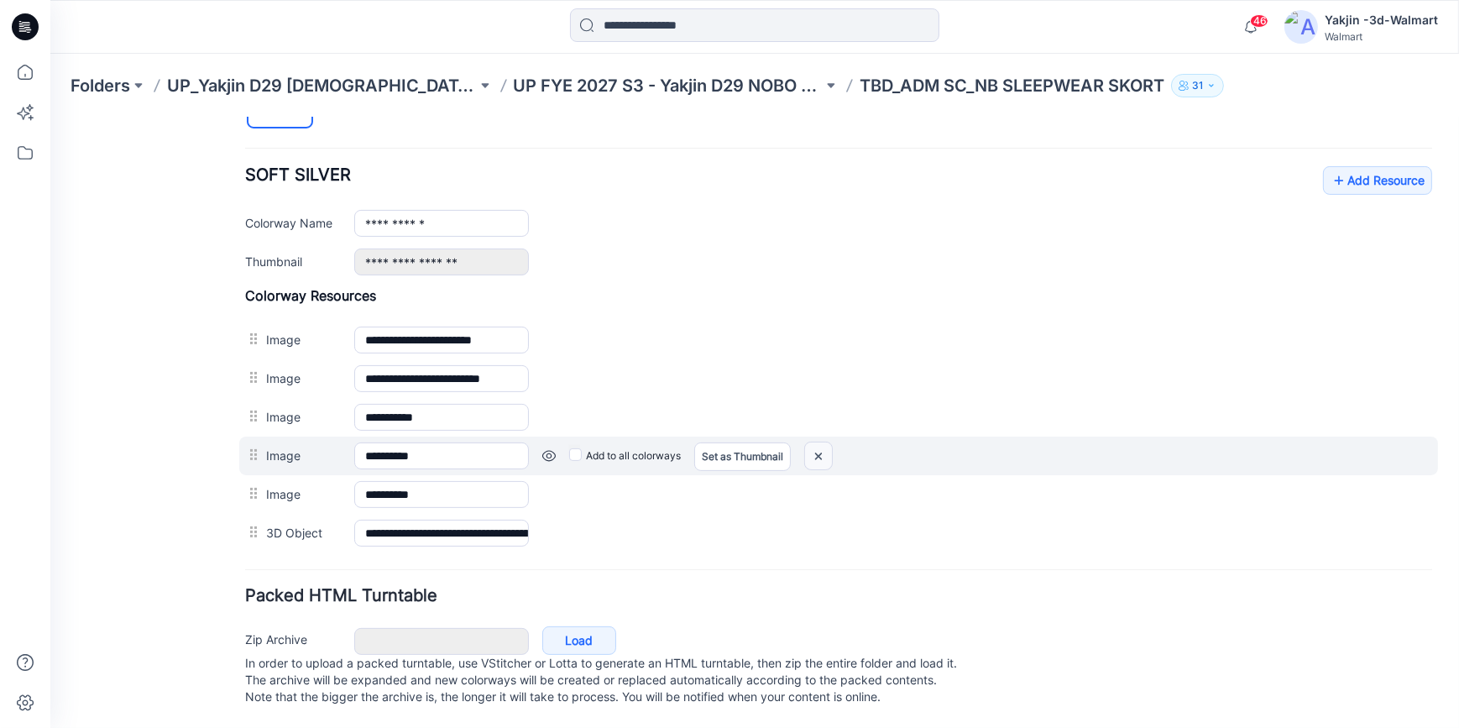
click at [50, 117] on img at bounding box center [50, 117] width 0 height 0
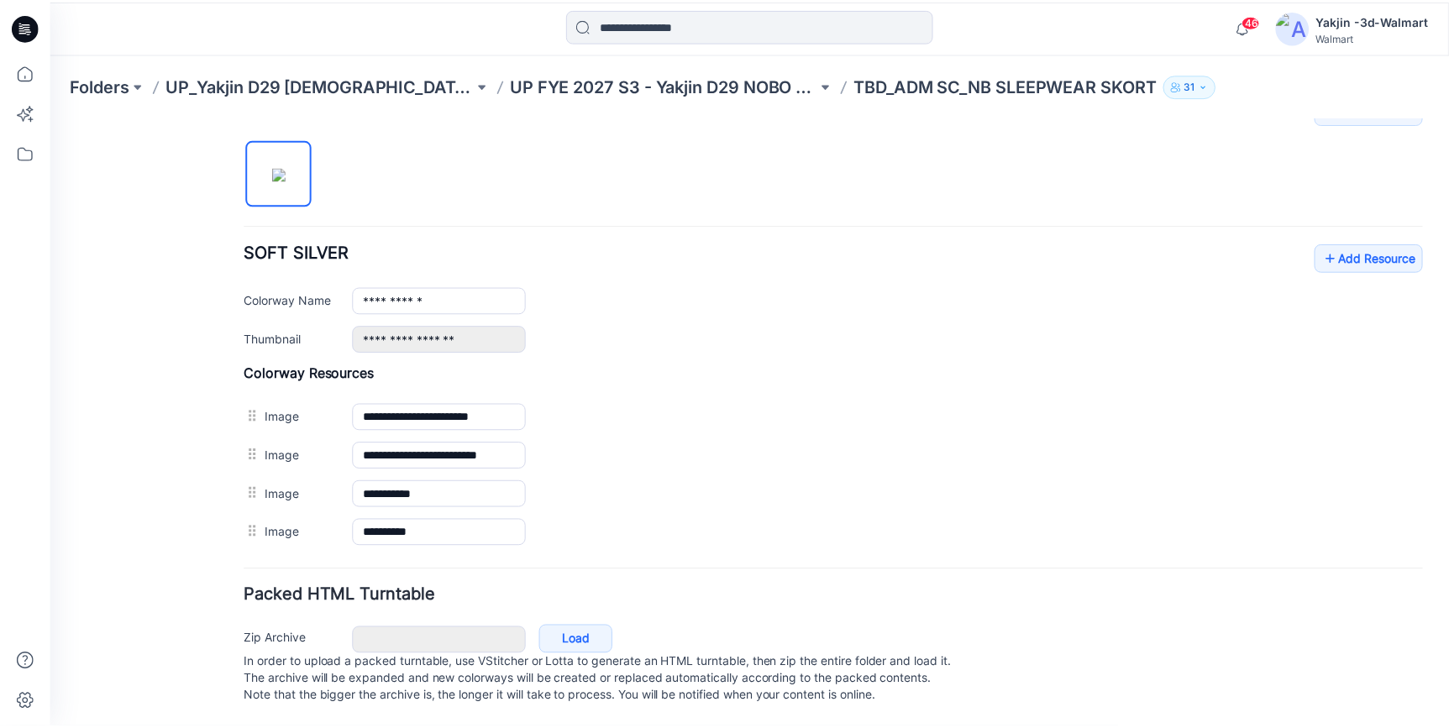
scroll to position [562, 0]
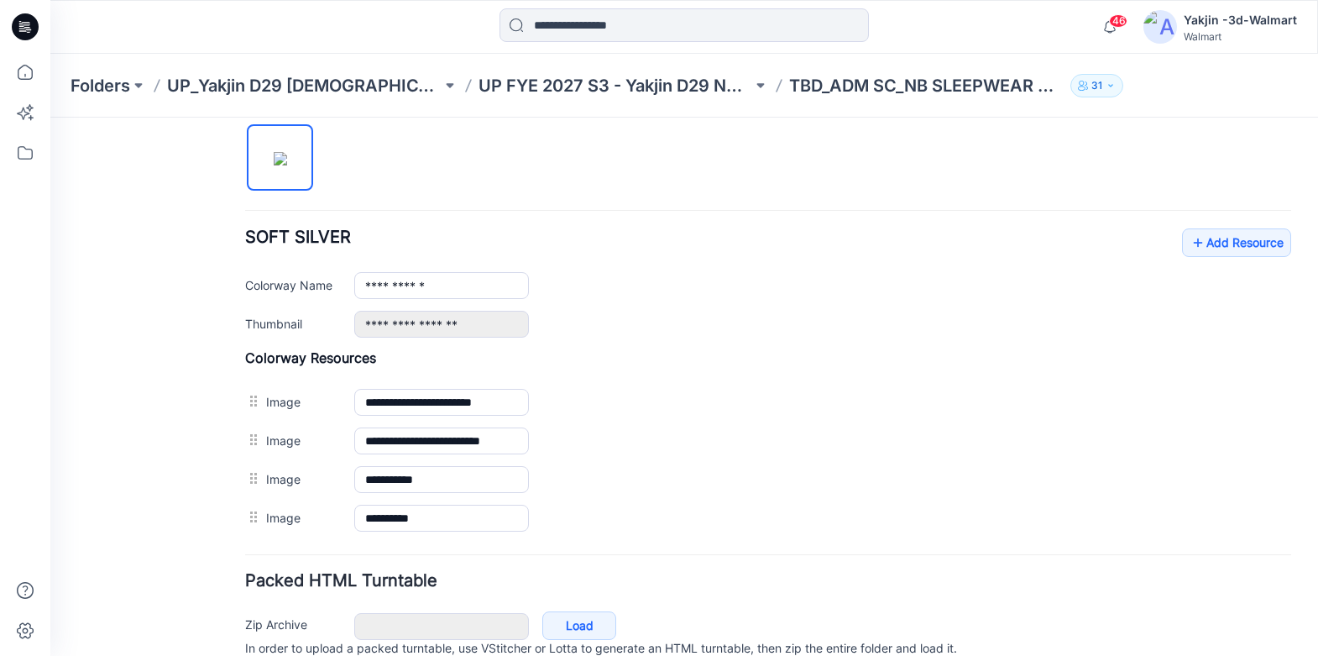
click at [32, 29] on icon at bounding box center [25, 26] width 27 height 27
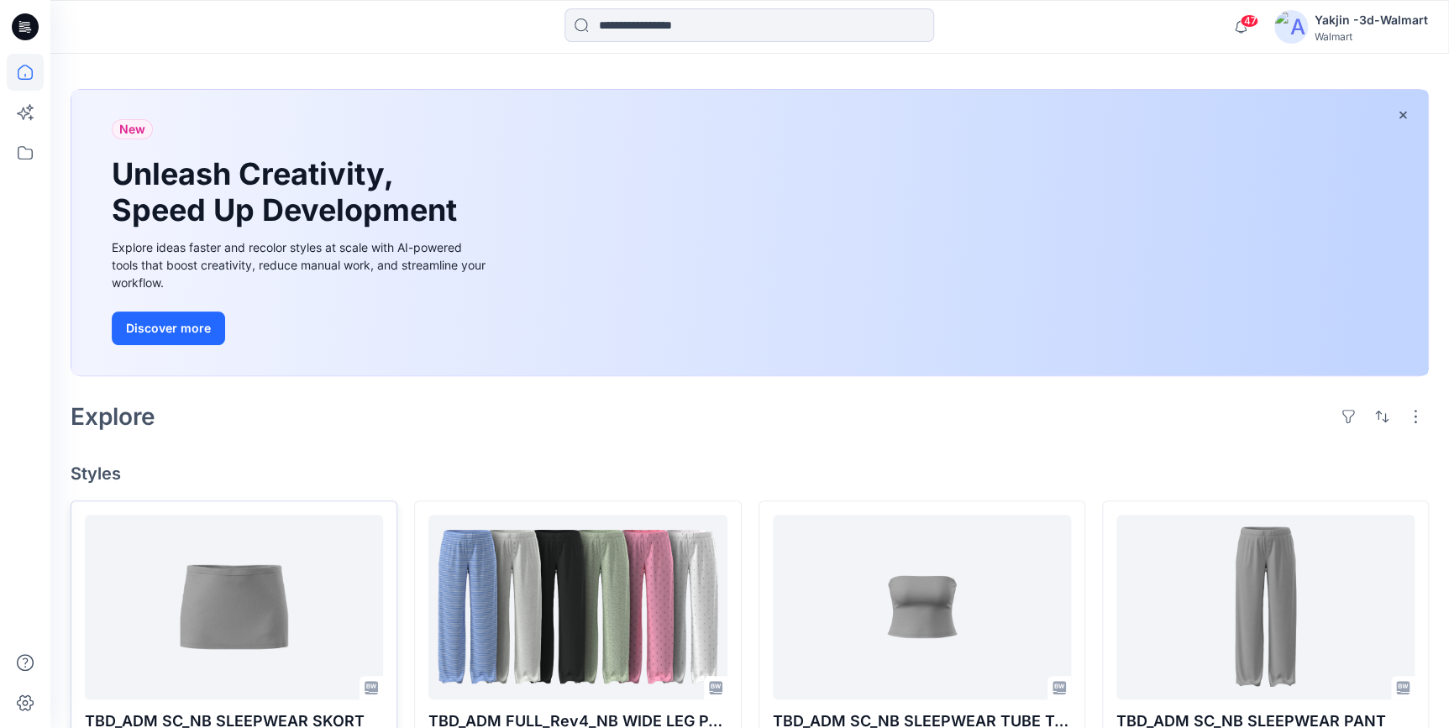
scroll to position [152, 0]
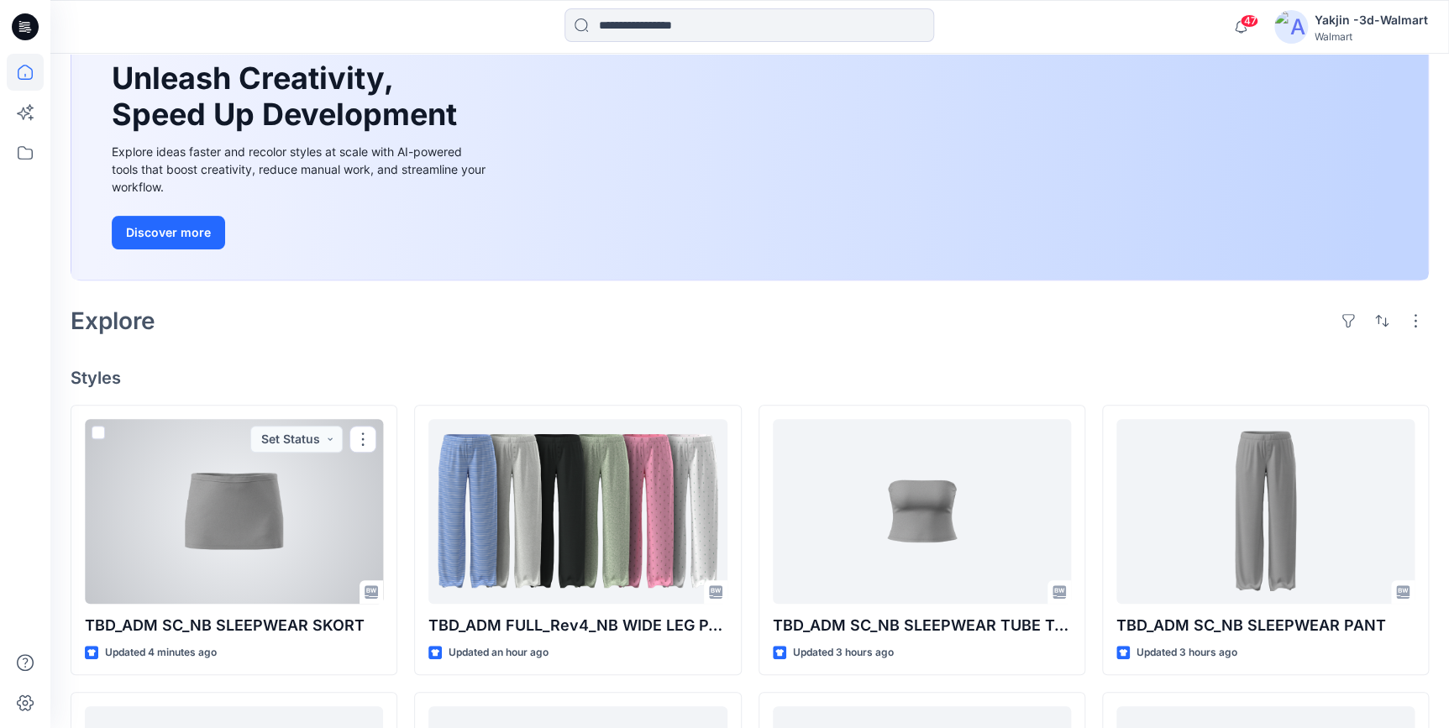
drag, startPoint x: 278, startPoint y: 554, endPoint x: 308, endPoint y: 552, distance: 30.3
click at [278, 554] on div at bounding box center [234, 511] width 298 height 185
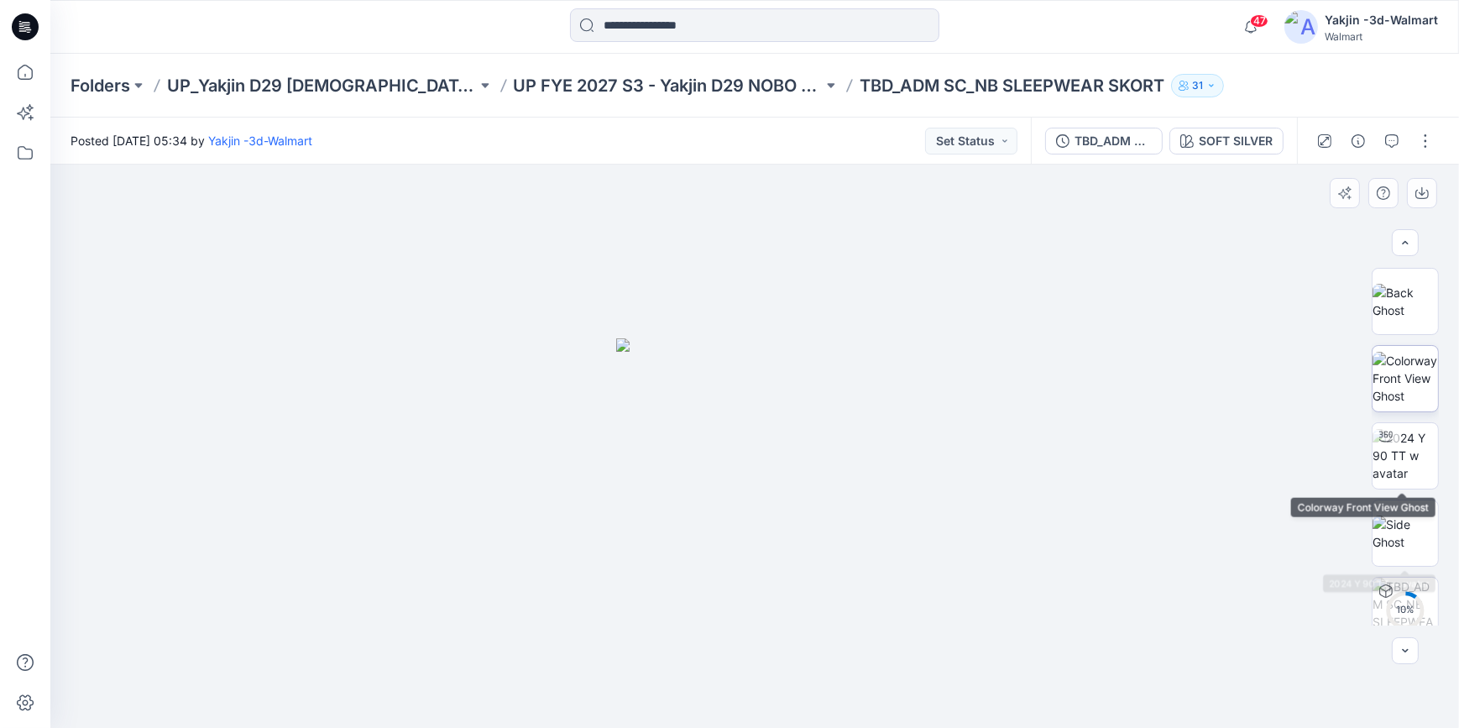
scroll to position [152, 0]
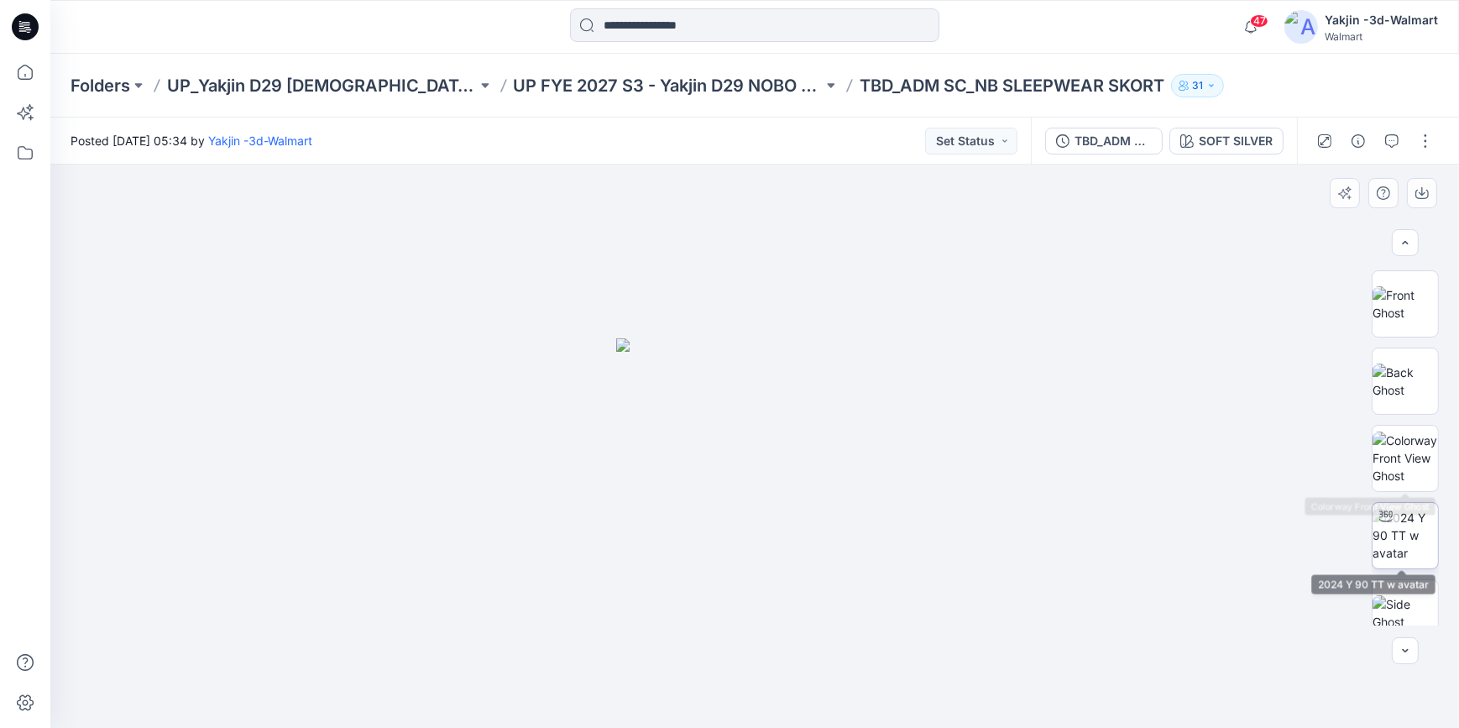
drag, startPoint x: 1426, startPoint y: 517, endPoint x: 1400, endPoint y: 512, distance: 26.5
click at [1426, 517] on img at bounding box center [1406, 535] width 66 height 53
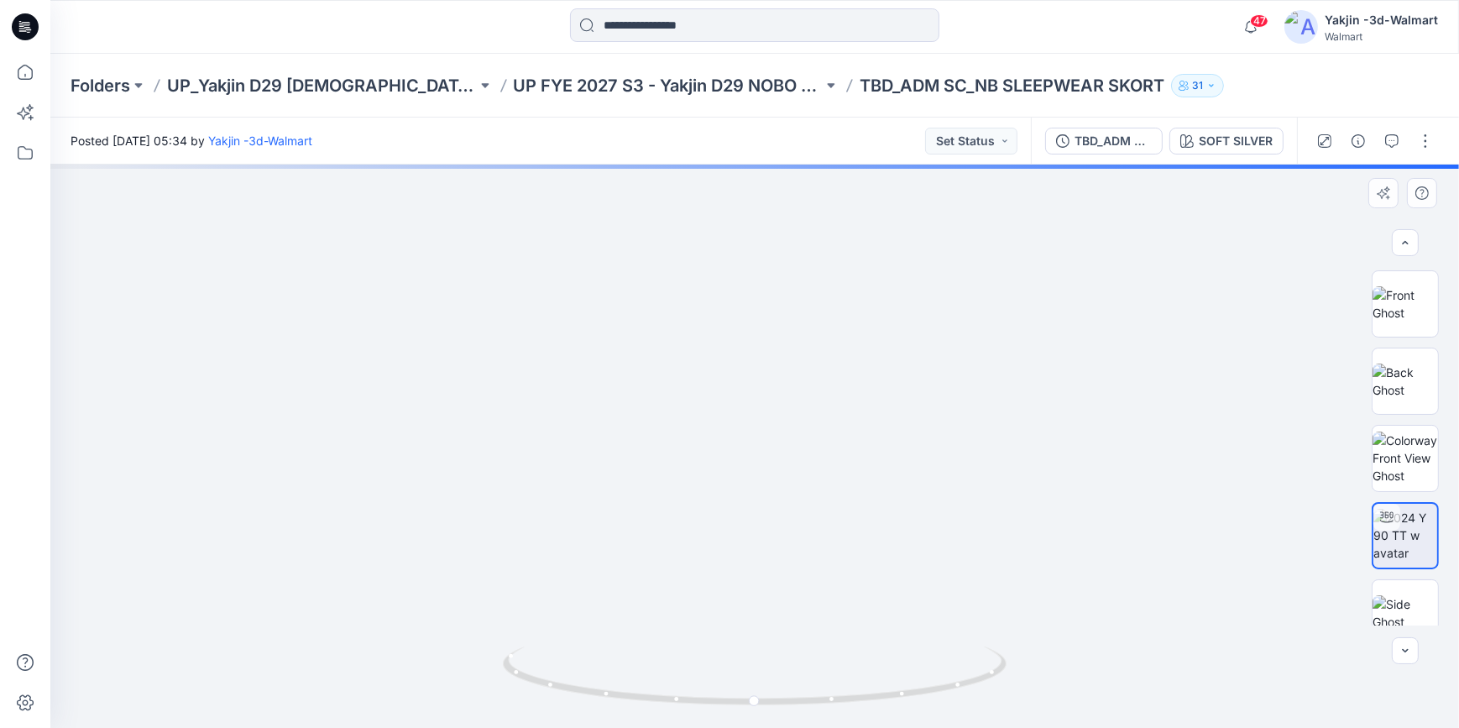
drag, startPoint x: 927, startPoint y: 625, endPoint x: 907, endPoint y: 511, distance: 115.1
drag, startPoint x: 958, startPoint y: 692, endPoint x: 871, endPoint y: 697, distance: 87.5
click at [871, 697] on icon at bounding box center [757, 678] width 508 height 63
click at [1435, 149] on button "button" at bounding box center [1425, 141] width 27 height 27
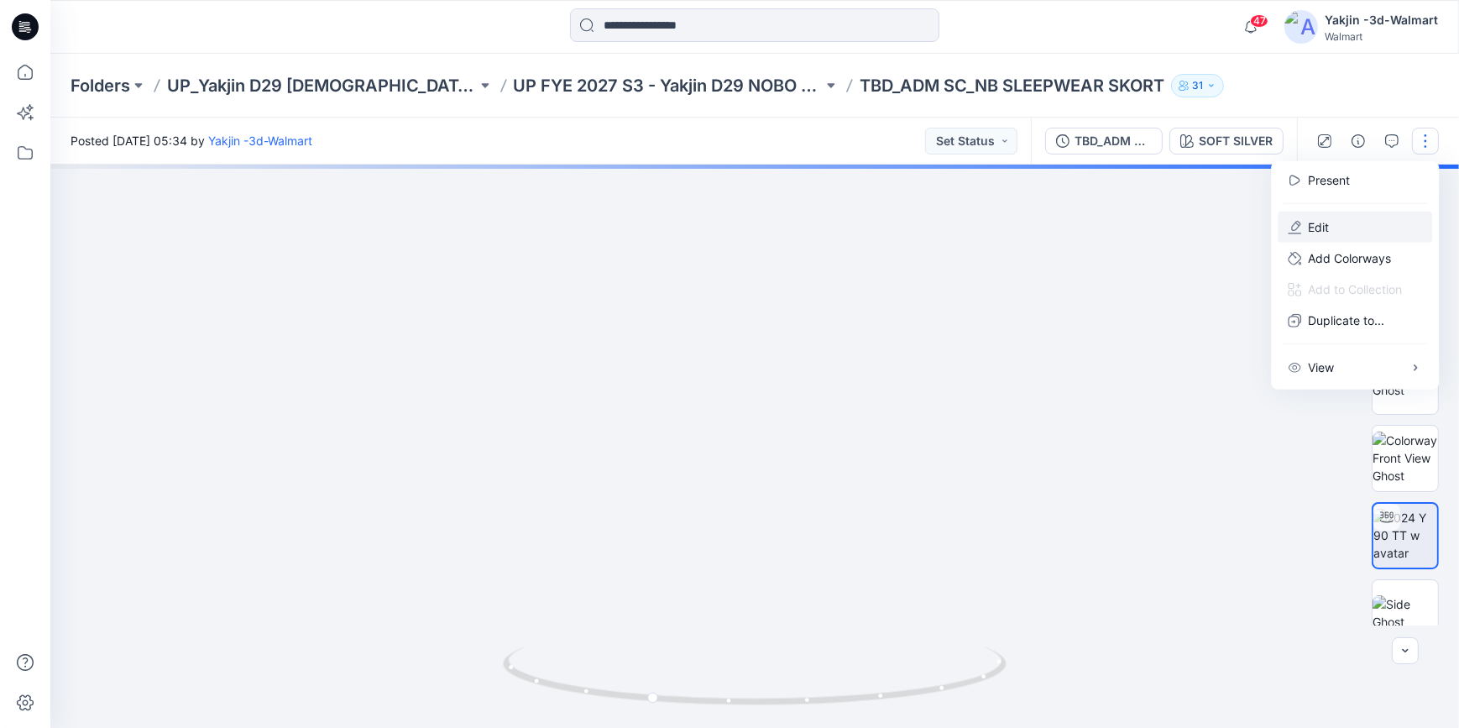
click at [1374, 223] on button "Edit" at bounding box center [1355, 227] width 155 height 31
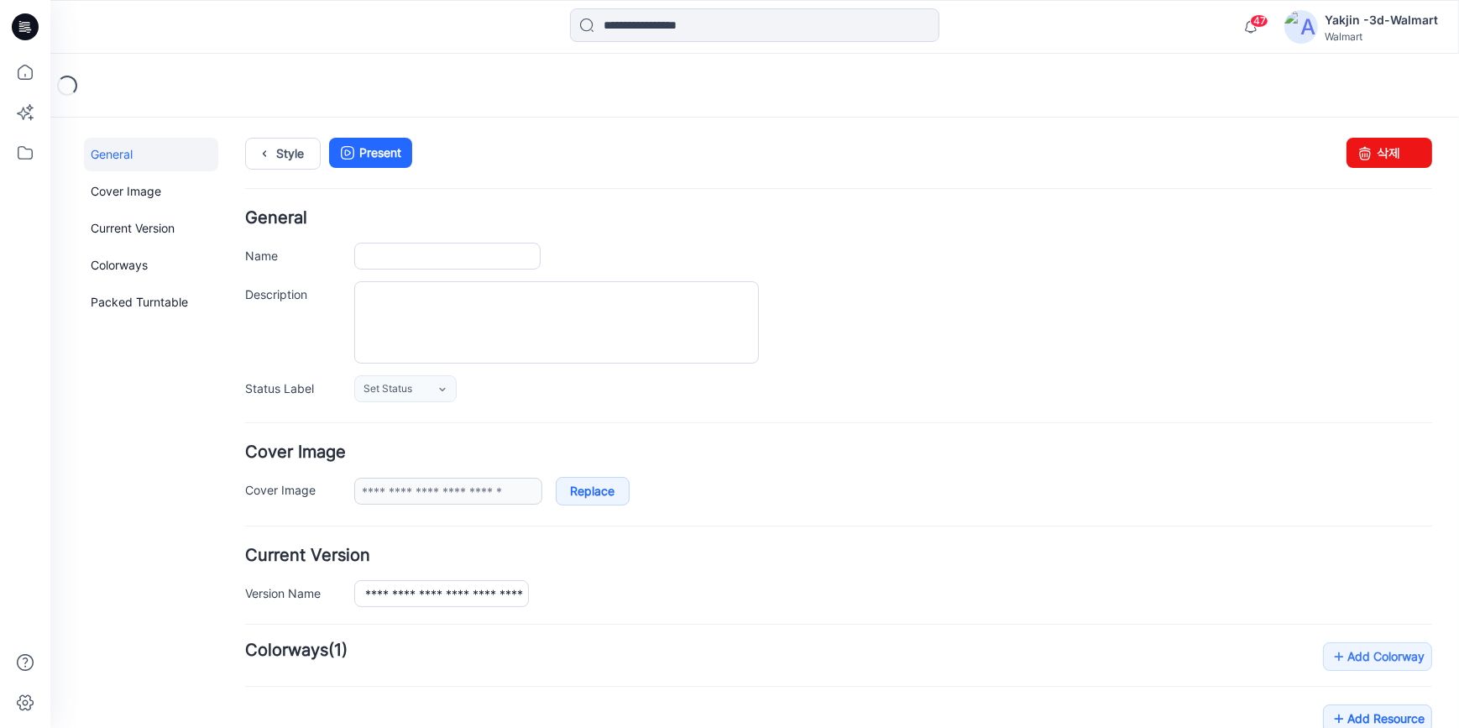
type input "**********"
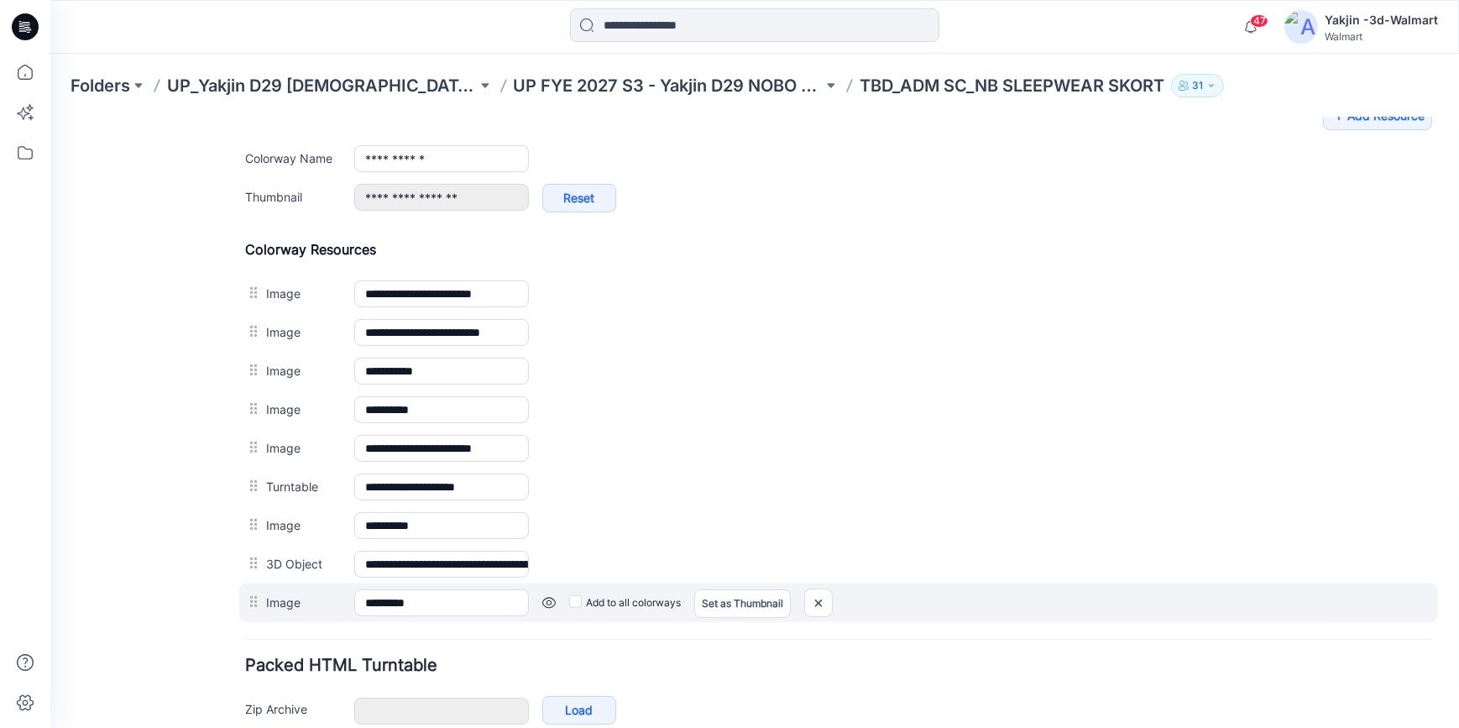
scroll to position [773, 0]
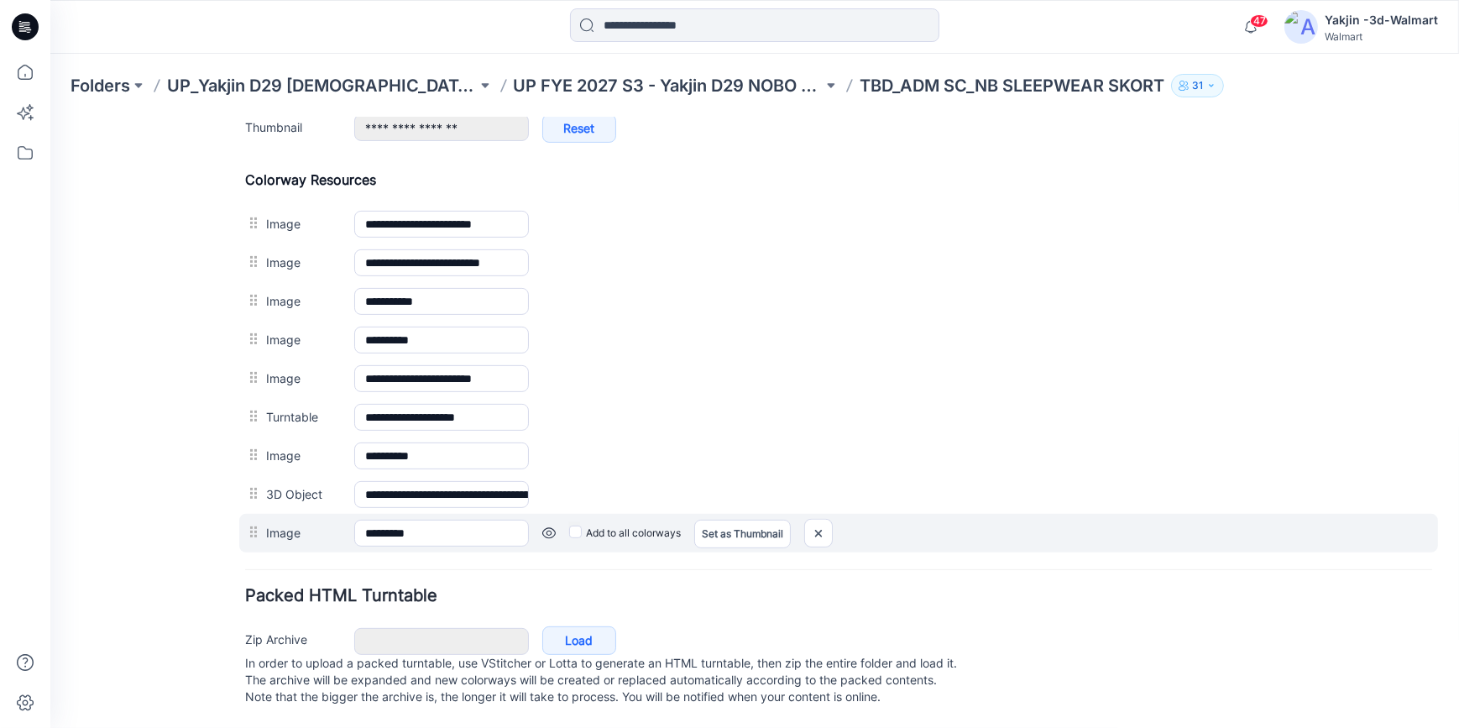
click at [50, 117] on link at bounding box center [50, 117] width 0 height 0
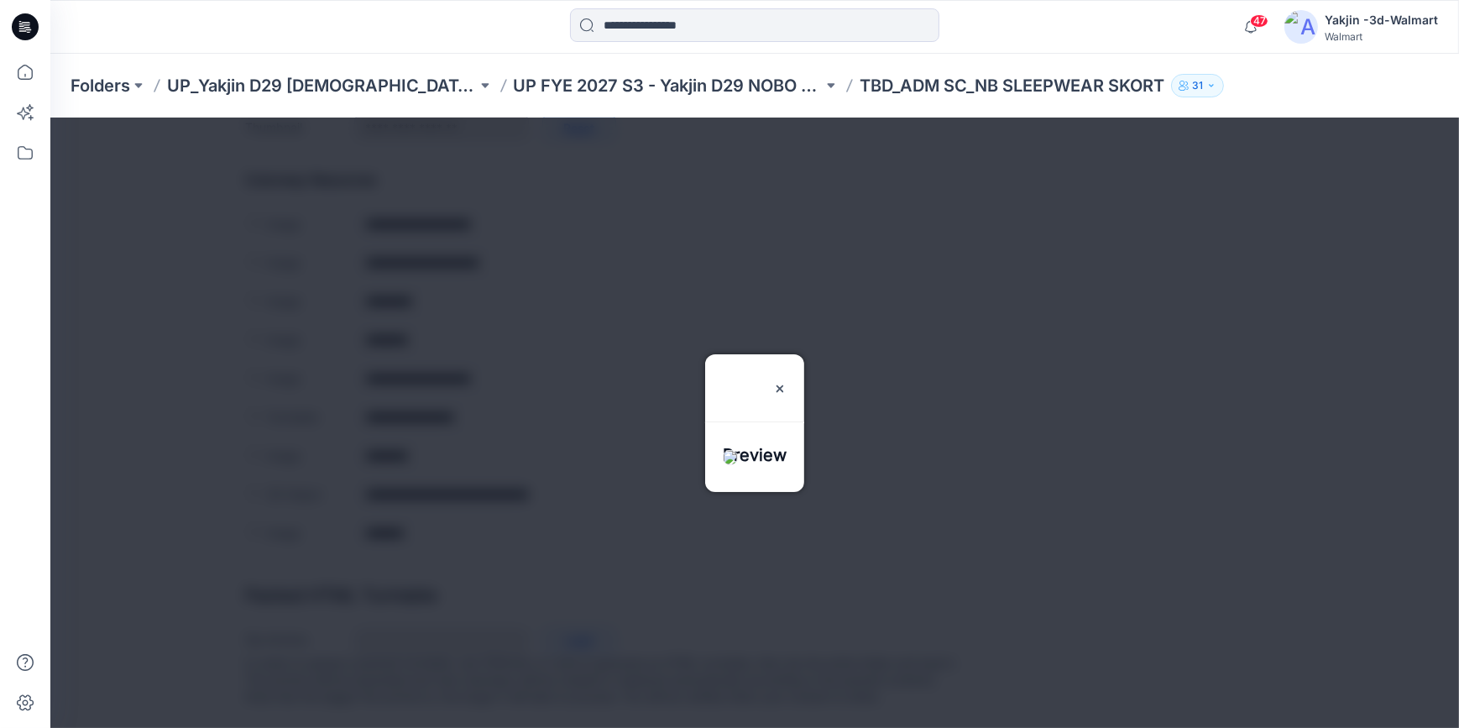
click at [804, 354] on div "Preview" at bounding box center [754, 377] width 99 height 47
click at [787, 381] on img at bounding box center [779, 387] width 13 height 13
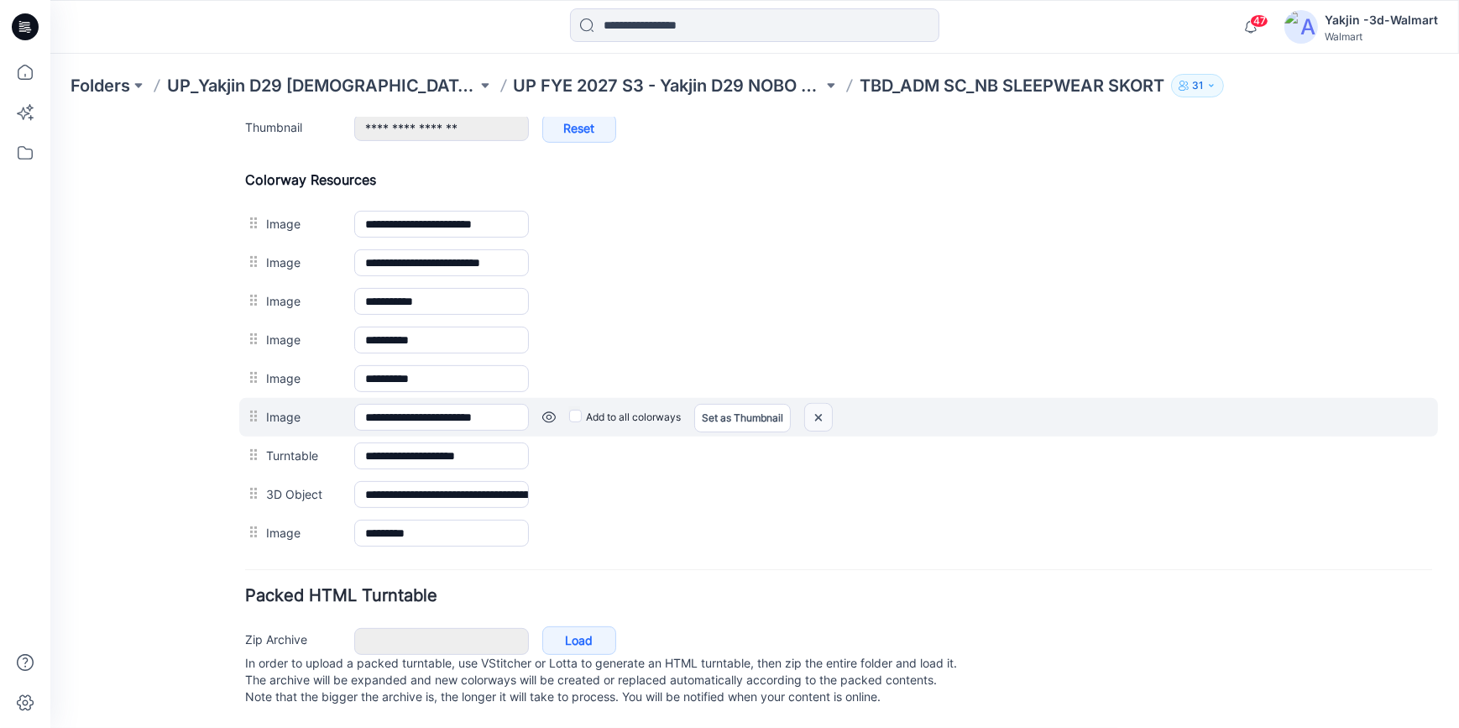
click at [50, 117] on img at bounding box center [50, 117] width 0 height 0
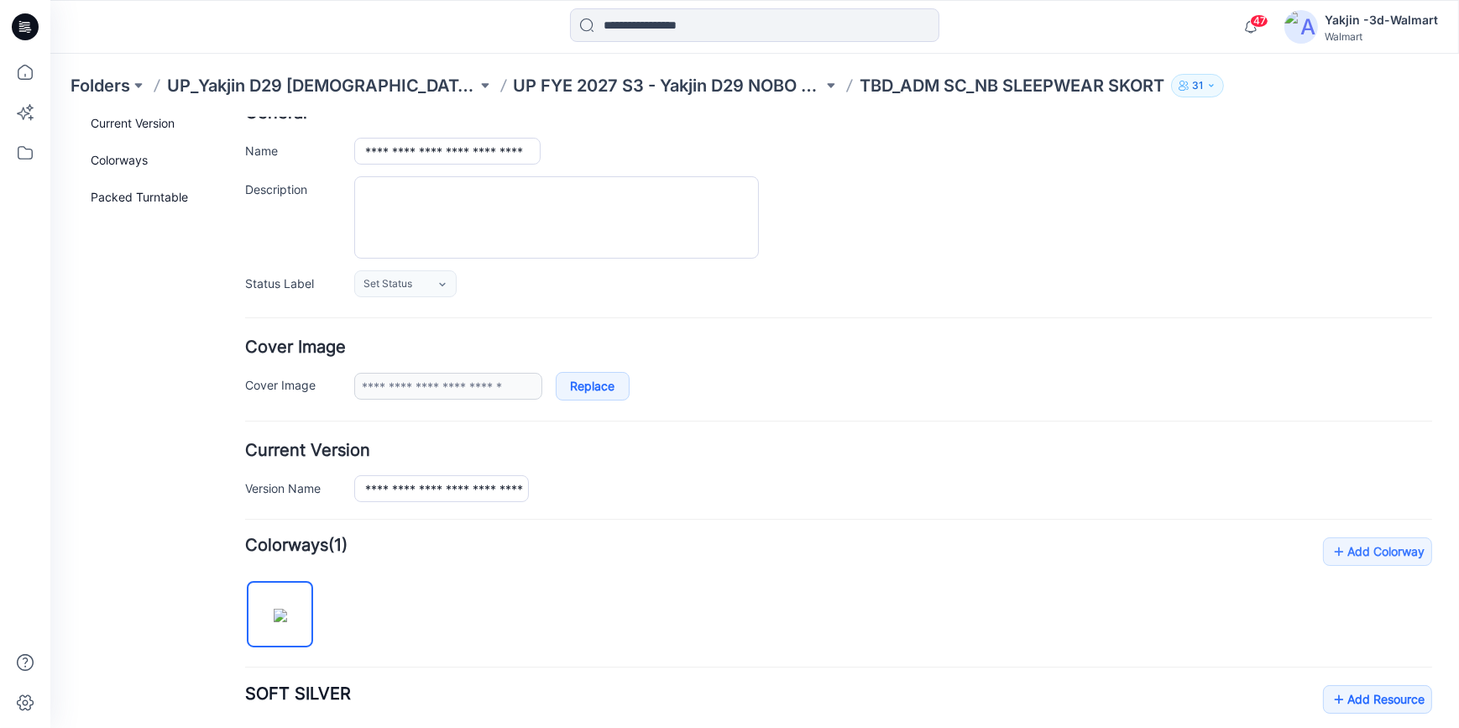
scroll to position [0, 0]
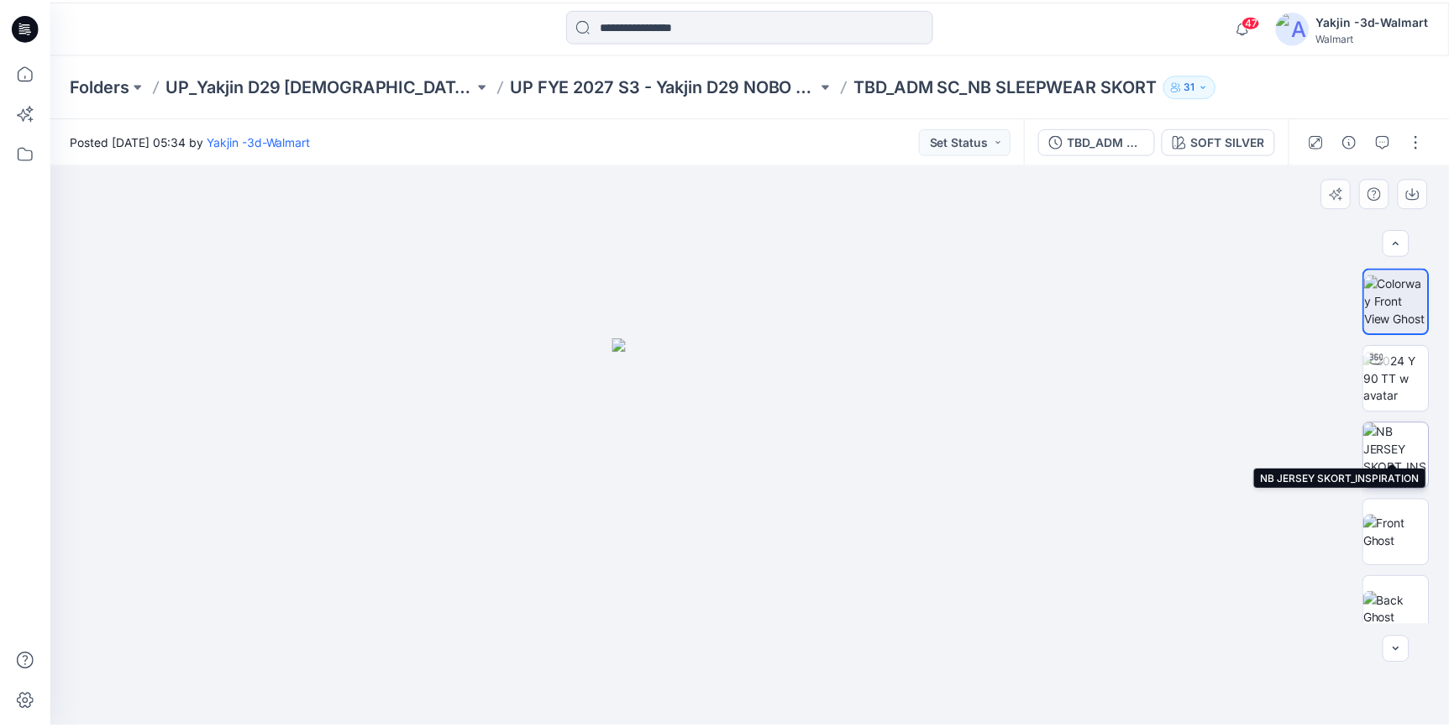
scroll to position [249, 0]
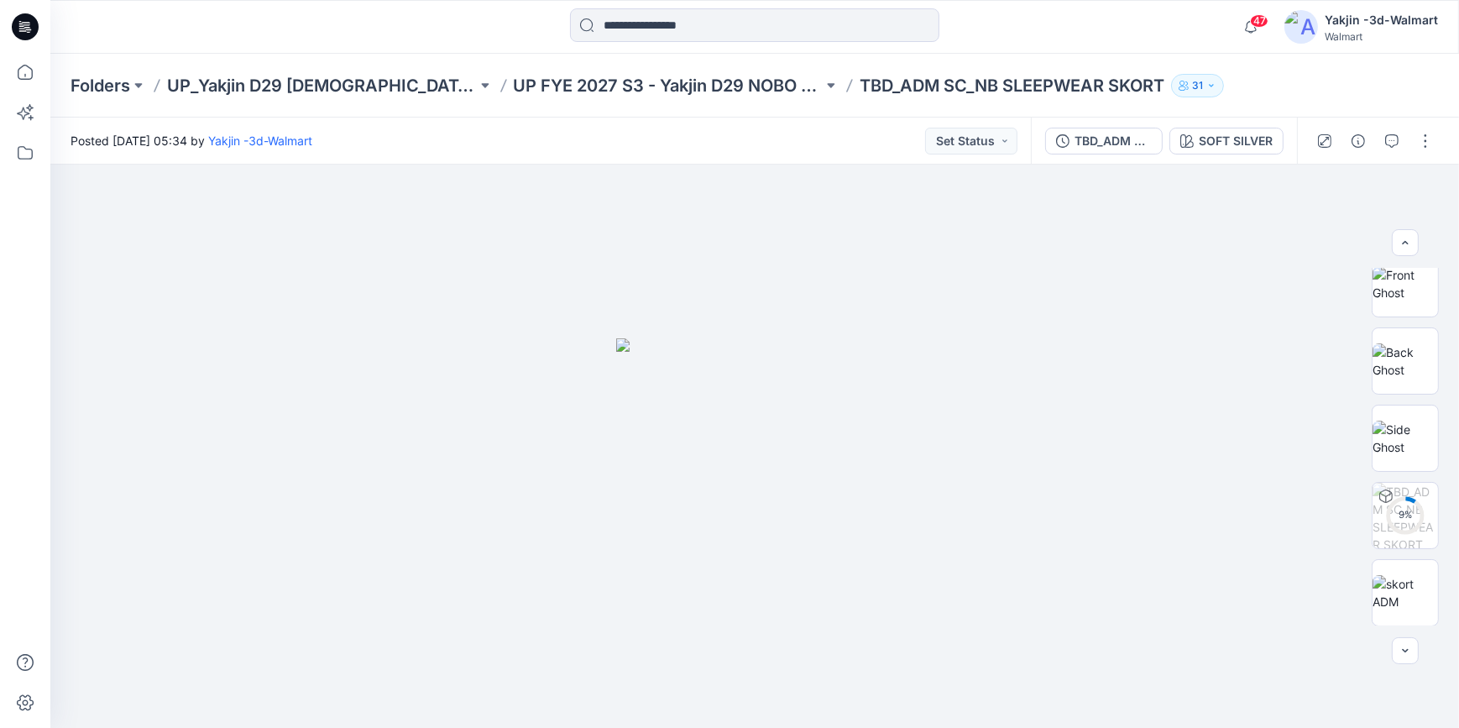
click at [31, 24] on icon at bounding box center [25, 26] width 27 height 27
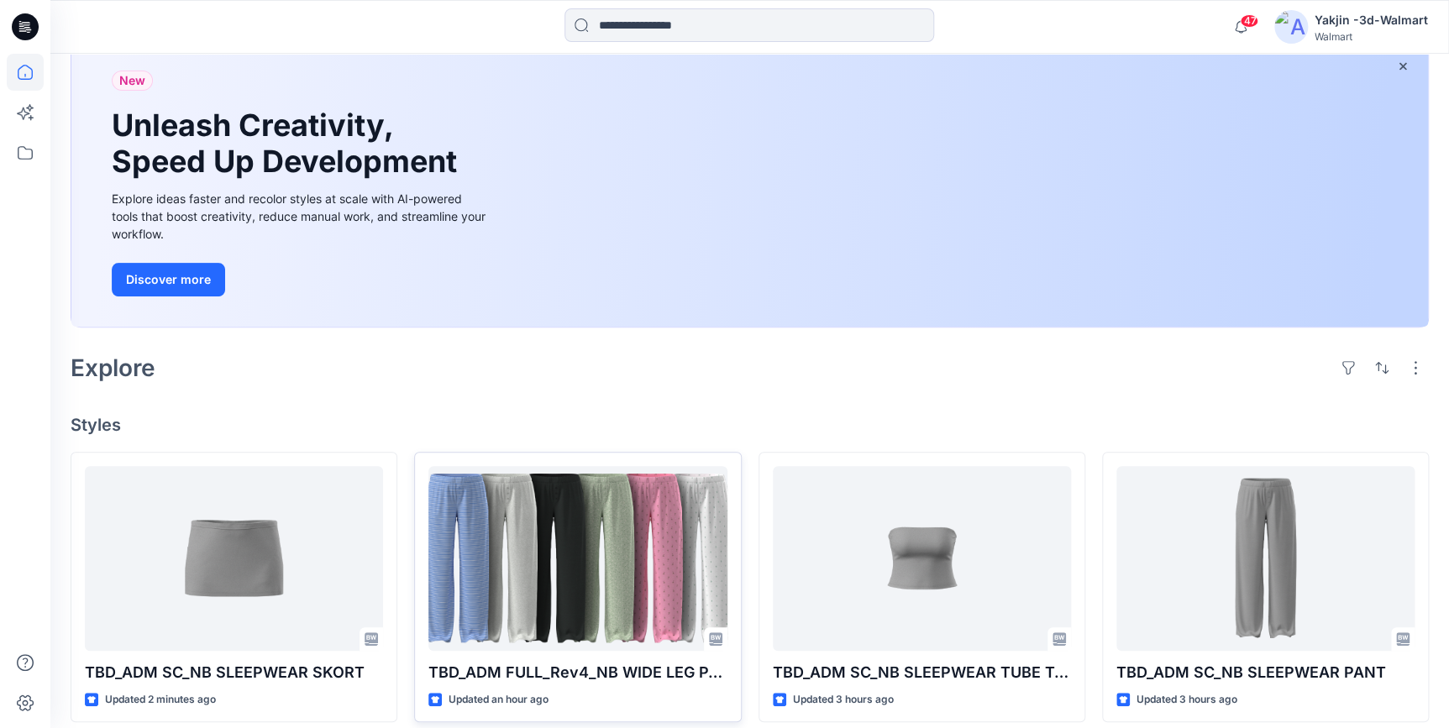
scroll to position [228, 0]
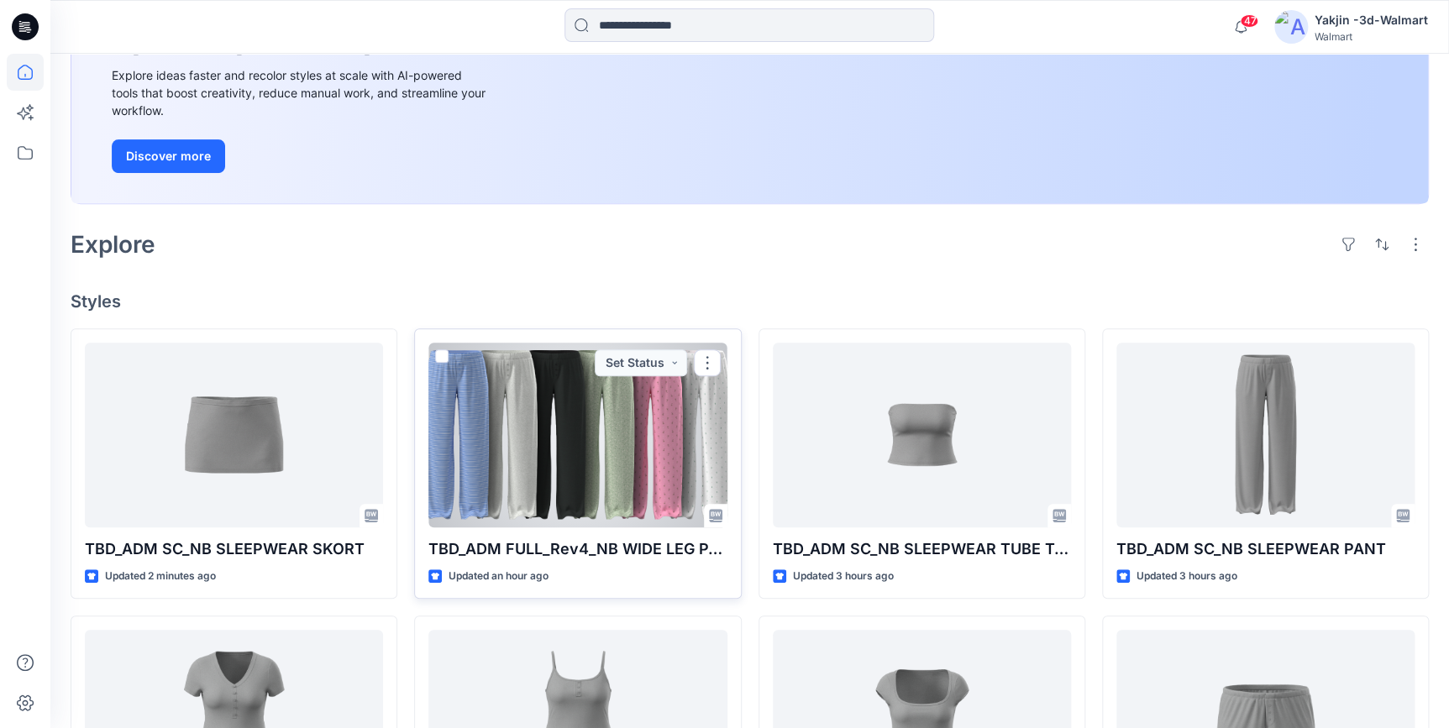
click at [532, 477] on div at bounding box center [577, 435] width 298 height 185
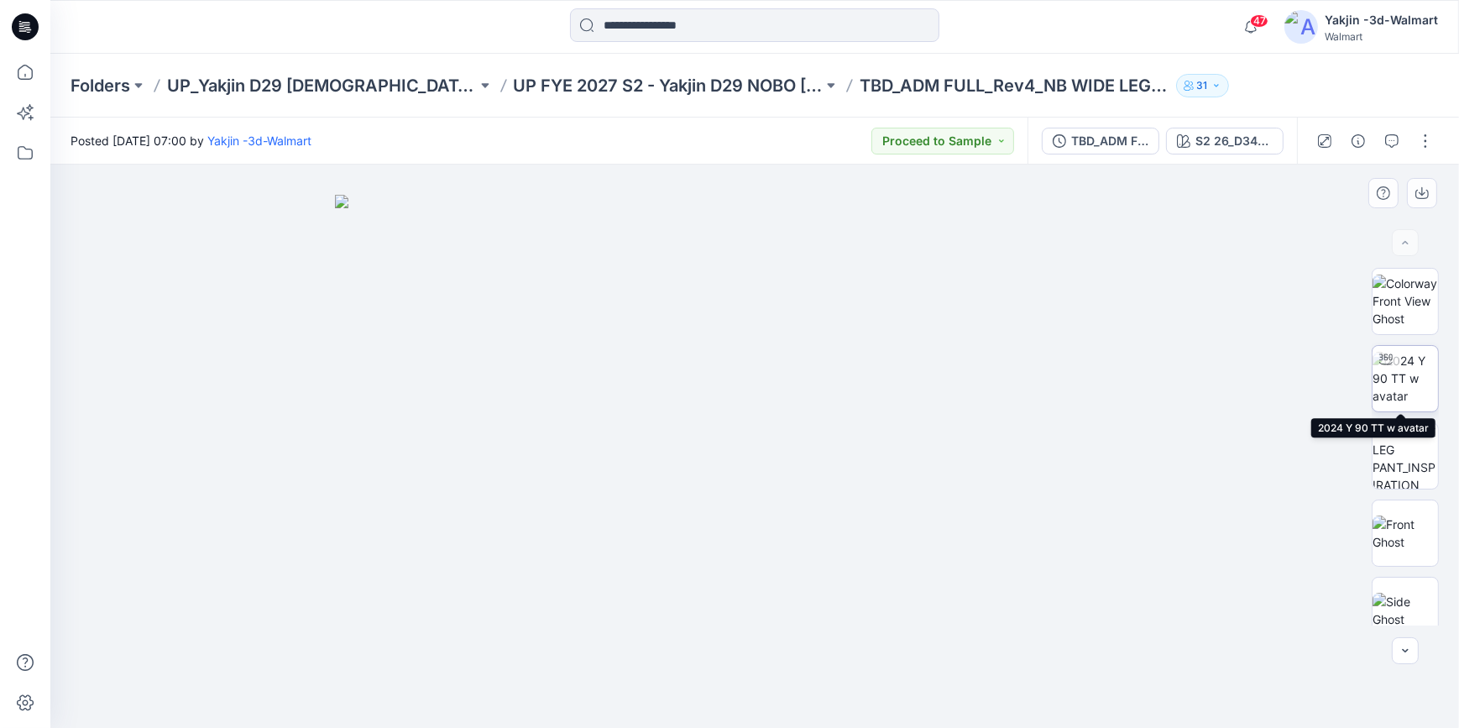
click at [1431, 393] on img at bounding box center [1406, 378] width 66 height 53
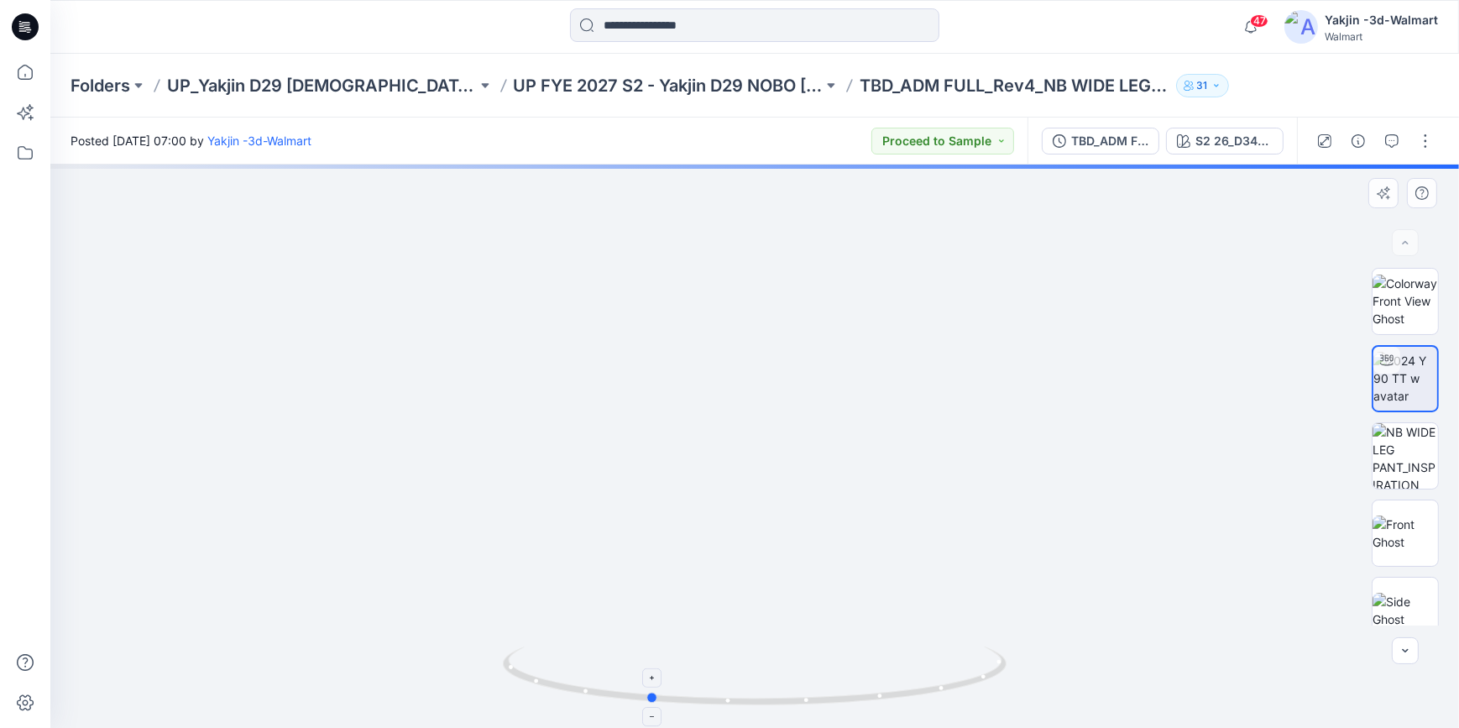
drag, startPoint x: 979, startPoint y: 689, endPoint x: 873, endPoint y: 689, distance: 105.8
click at [873, 689] on icon at bounding box center [757, 678] width 508 height 63
drag, startPoint x: 992, startPoint y: 674, endPoint x: 888, endPoint y: 694, distance: 105.1
click at [888, 694] on icon at bounding box center [757, 678] width 508 height 63
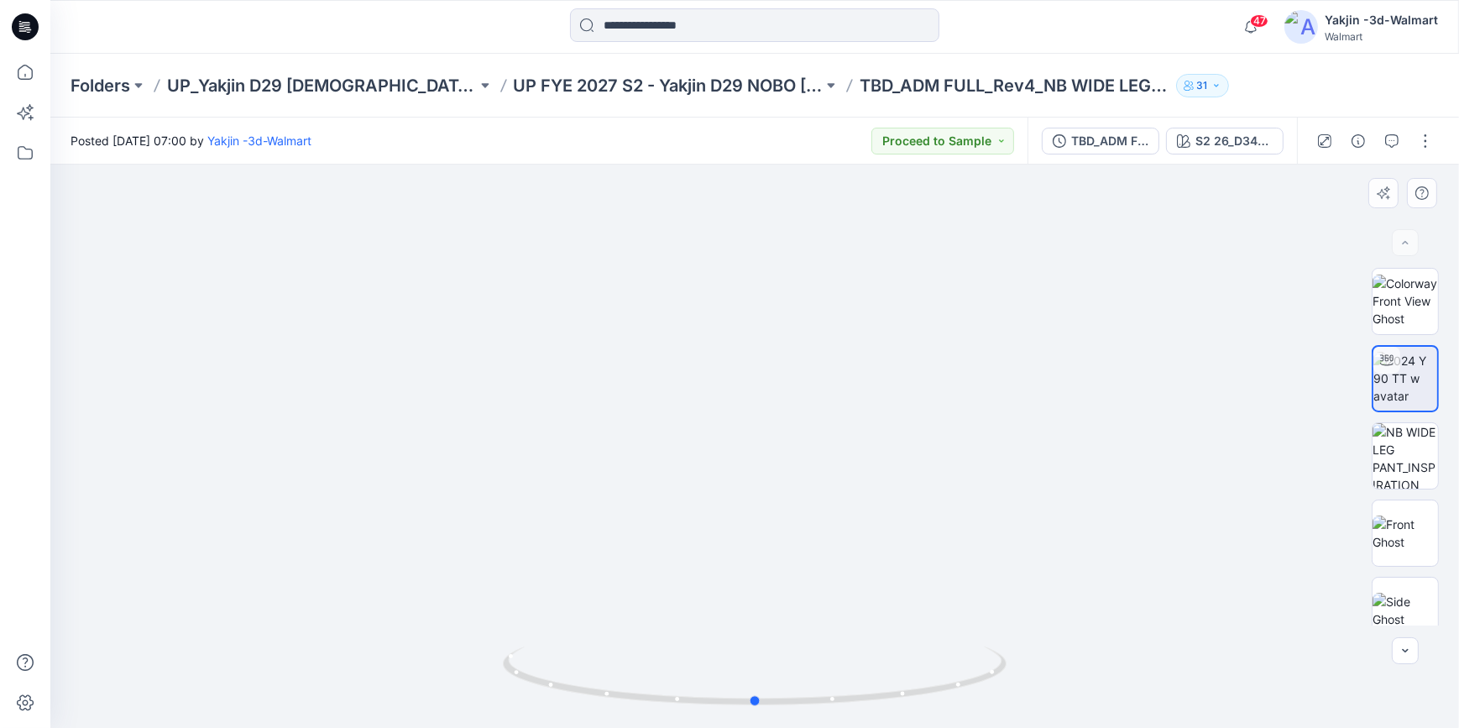
drag, startPoint x: 949, startPoint y: 690, endPoint x: 1159, endPoint y: 669, distance: 211.0
click at [1159, 669] on div at bounding box center [754, 446] width 1409 height 563
drag, startPoint x: 958, startPoint y: 693, endPoint x: 847, endPoint y: 693, distance: 110.8
click at [847, 693] on icon at bounding box center [757, 678] width 508 height 63
drag, startPoint x: 891, startPoint y: 694, endPoint x: 1118, endPoint y: 697, distance: 226.7
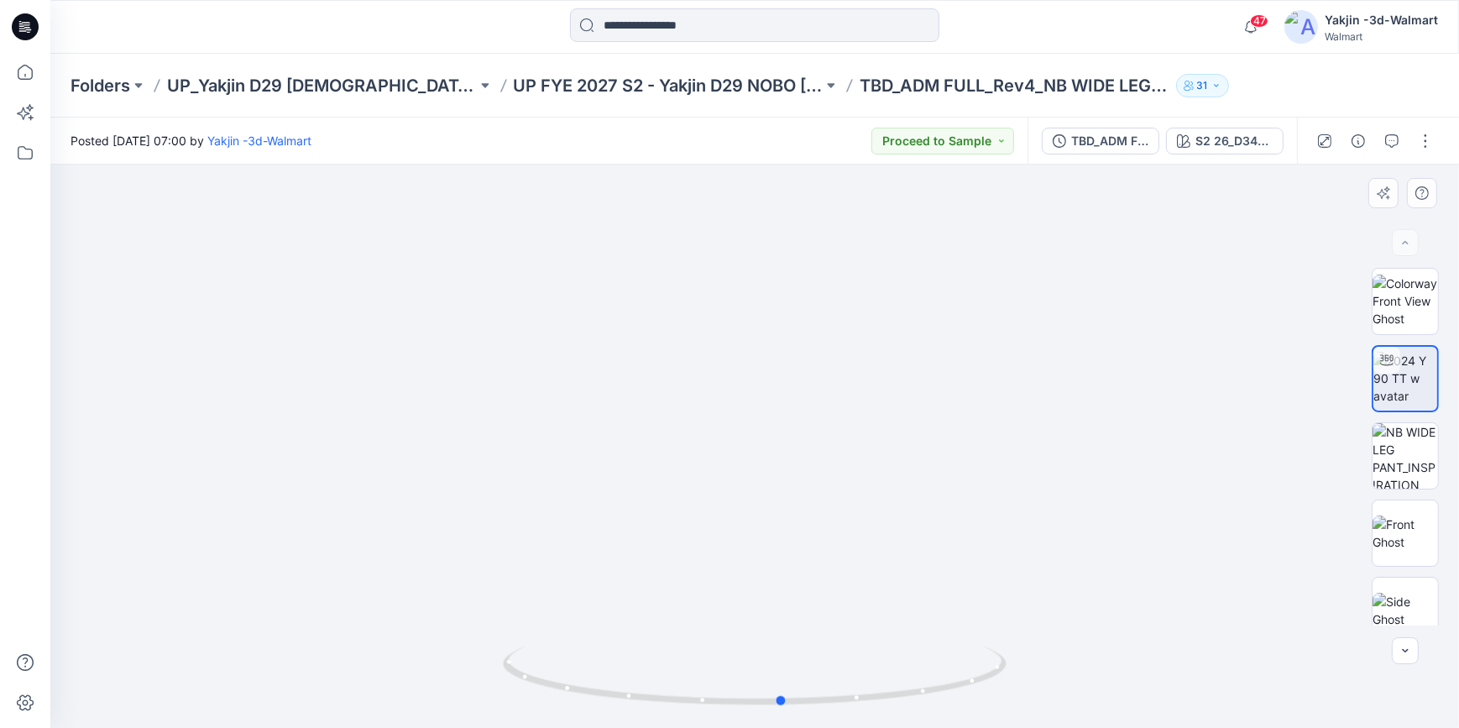
click at [1118, 697] on div at bounding box center [754, 446] width 1409 height 563
